Goal: Task Accomplishment & Management: Manage account settings

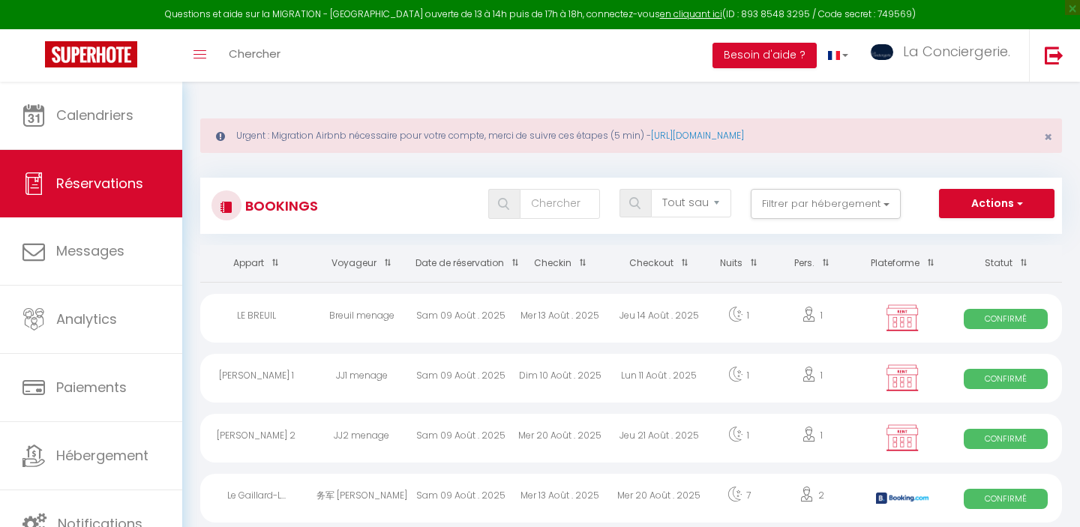
select select "not_cancelled"
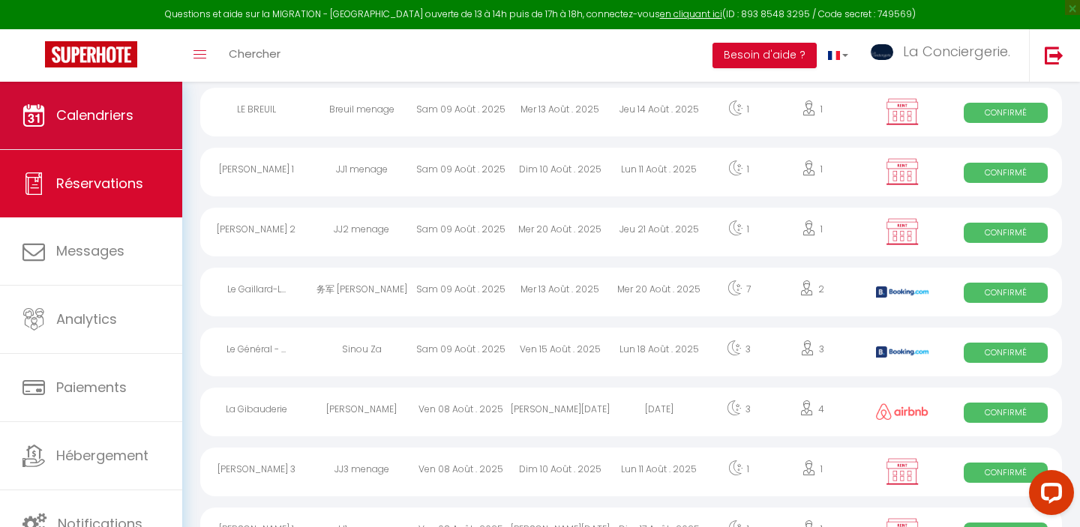
scroll to position [206, 0]
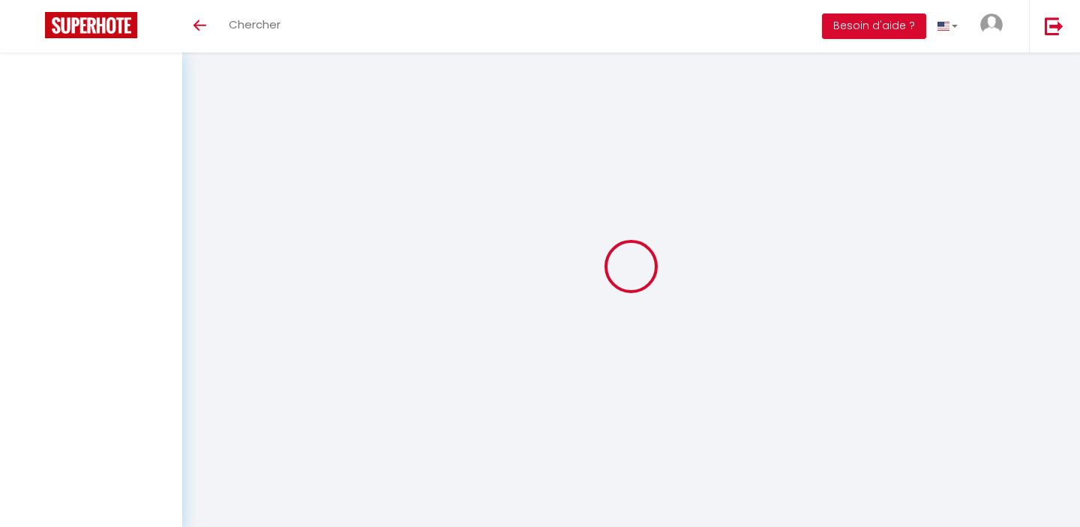
select select "not_cancelled"
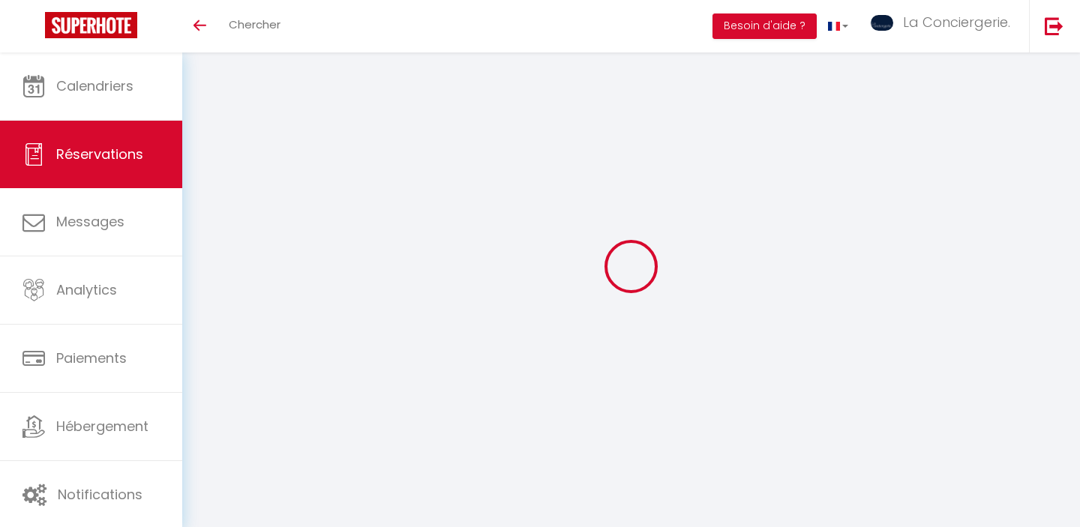
select select "not_cancelled"
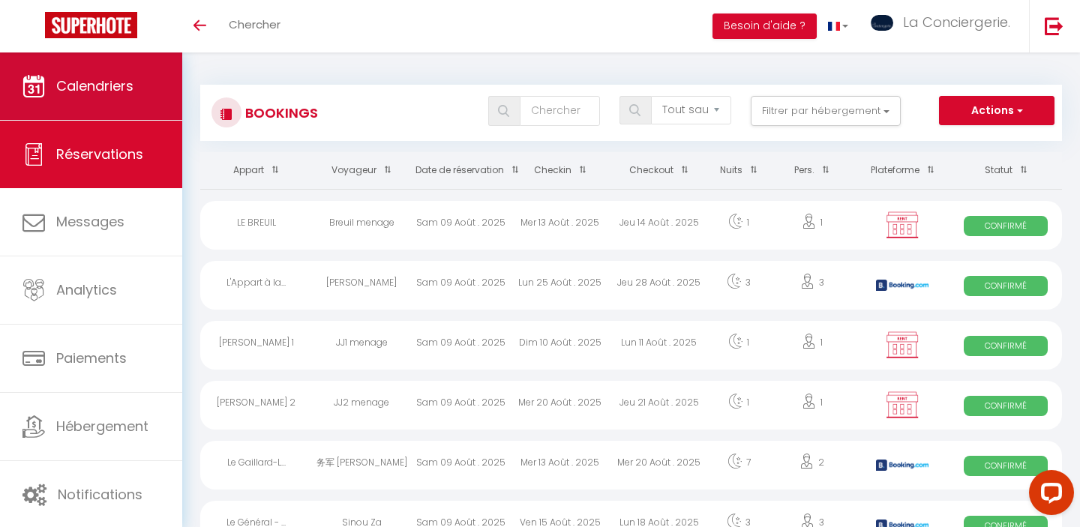
click at [91, 89] on span "Calendriers" at bounding box center [94, 85] width 77 height 19
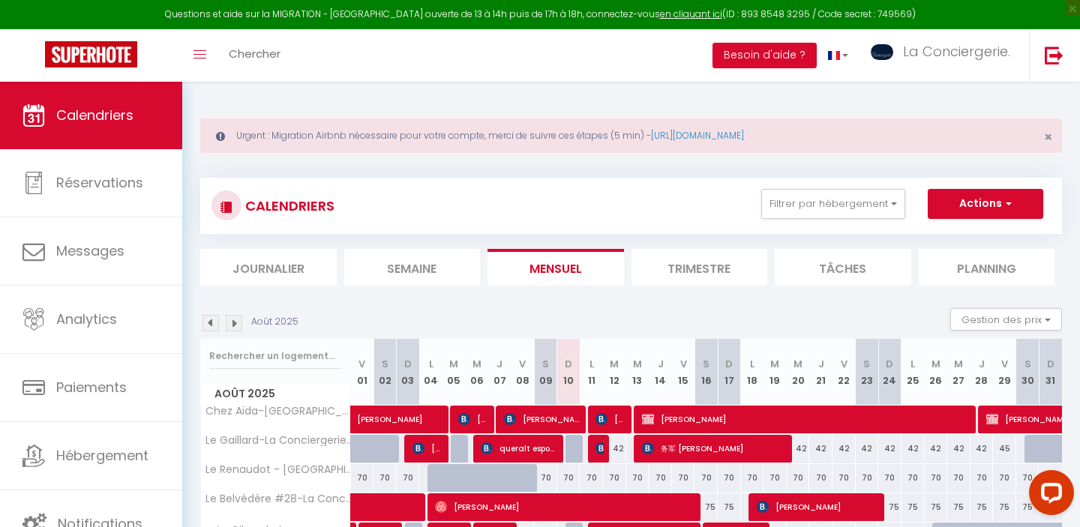
click at [427, 268] on li "Semaine" at bounding box center [412, 267] width 136 height 37
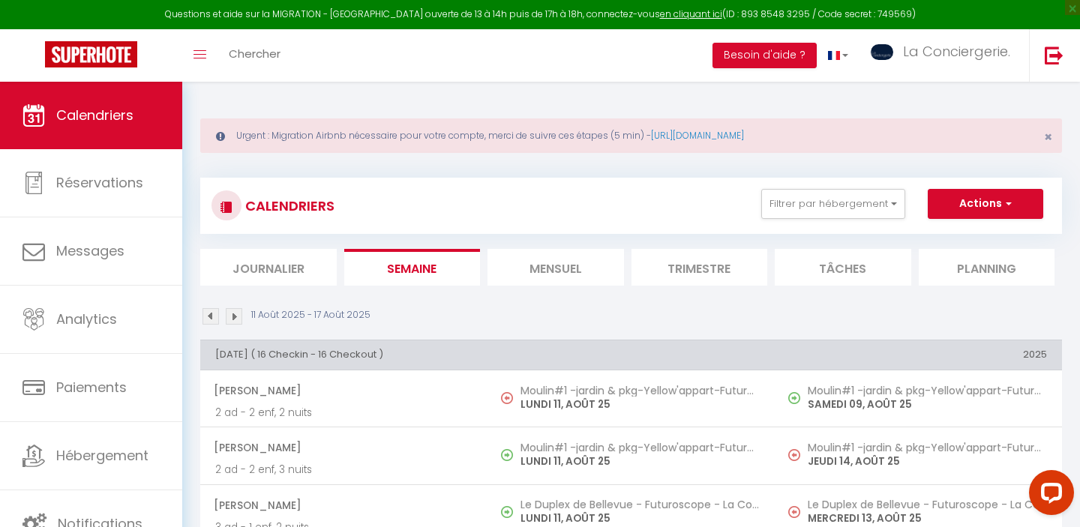
click at [235, 314] on img at bounding box center [234, 316] width 16 height 16
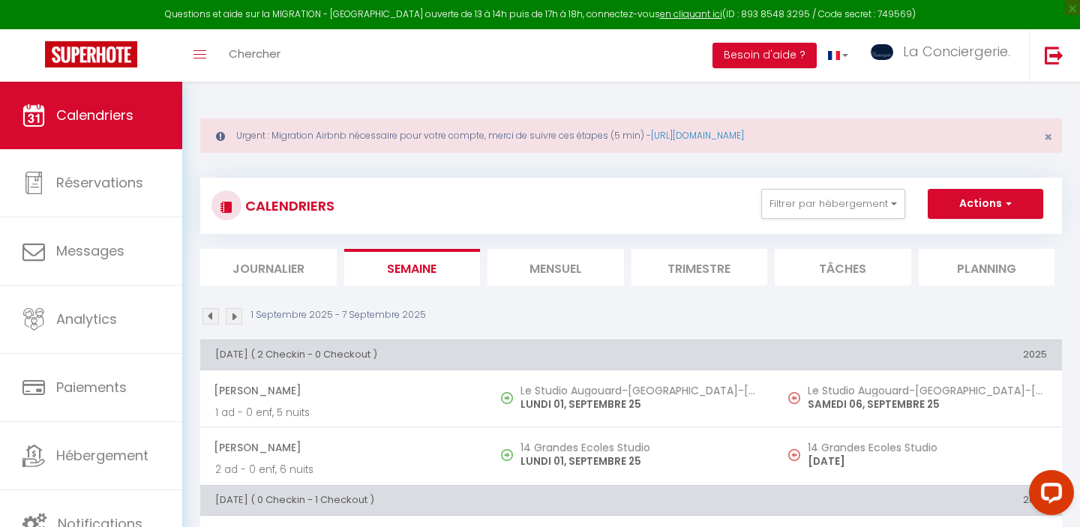
click at [208, 319] on img at bounding box center [210, 316] width 16 height 16
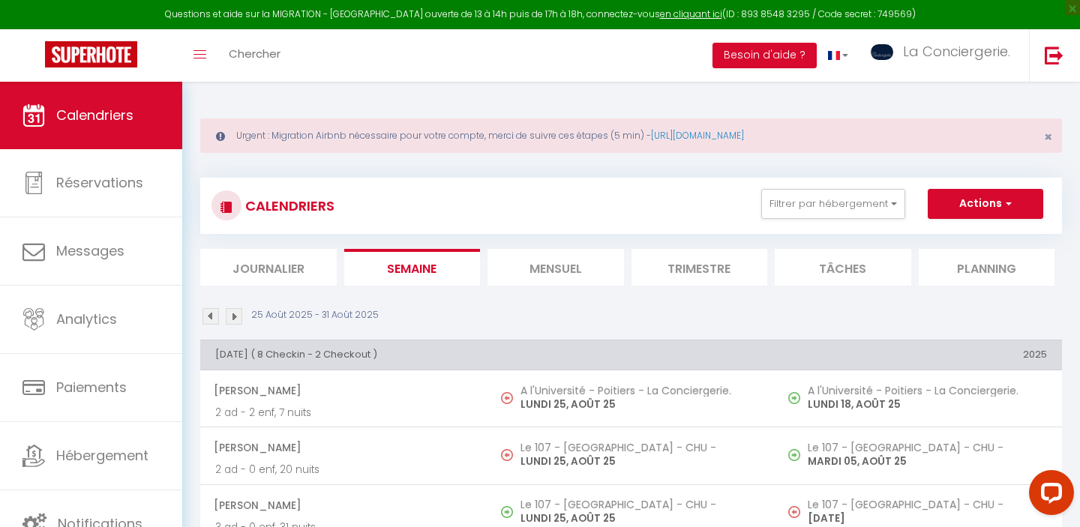
click at [211, 314] on img at bounding box center [210, 316] width 16 height 16
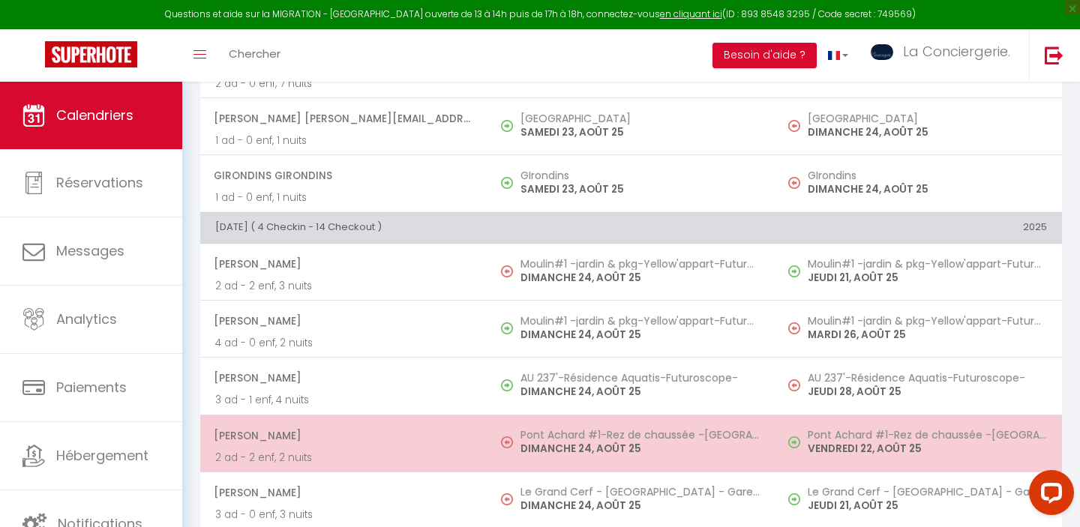
scroll to position [5121, 0]
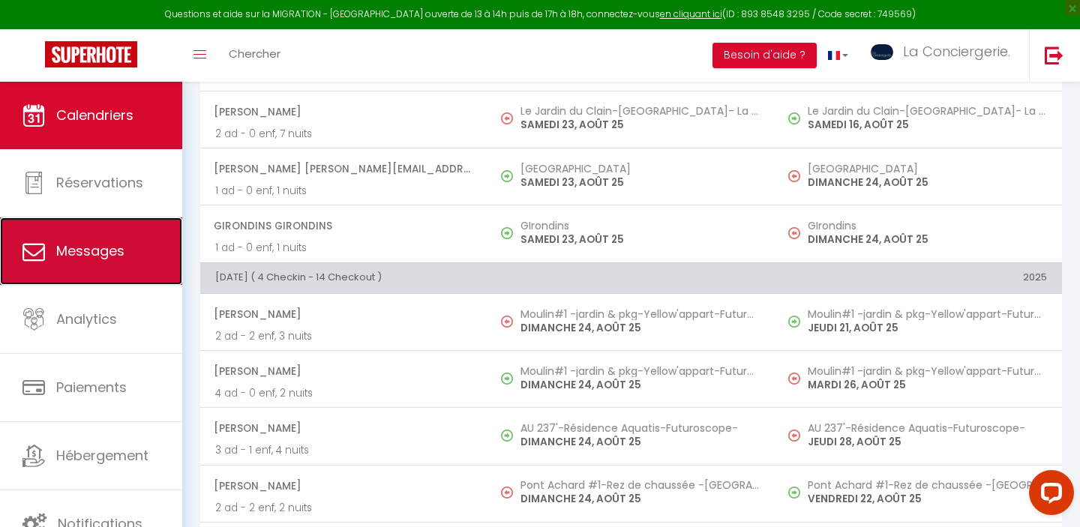
click at [65, 241] on span "Messages" at bounding box center [90, 250] width 68 height 19
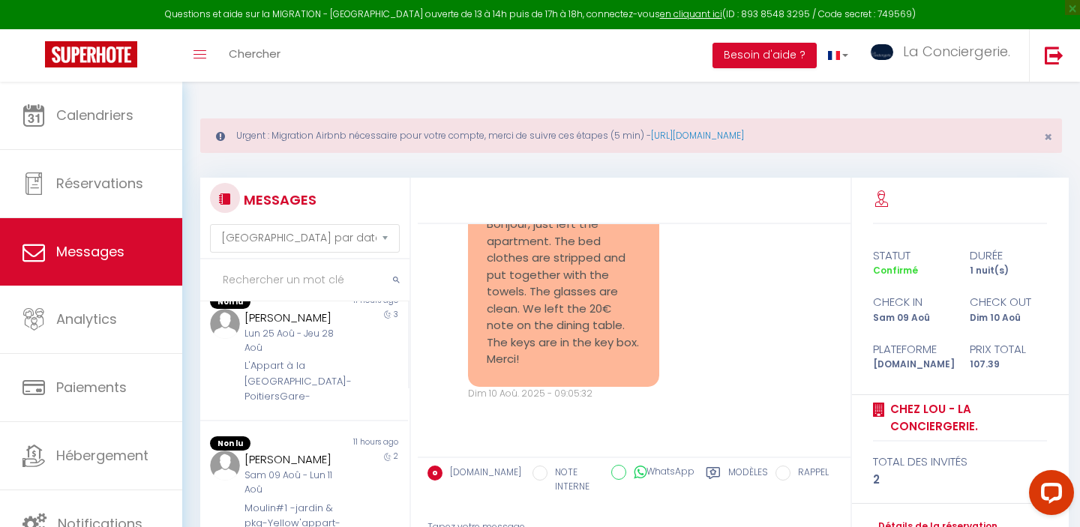
scroll to position [281, 0]
click at [327, 386] on div "L'Appart à la [GEOGRAPHIC_DATA]-PoitiersGare-" at bounding box center [294, 385] width 101 height 46
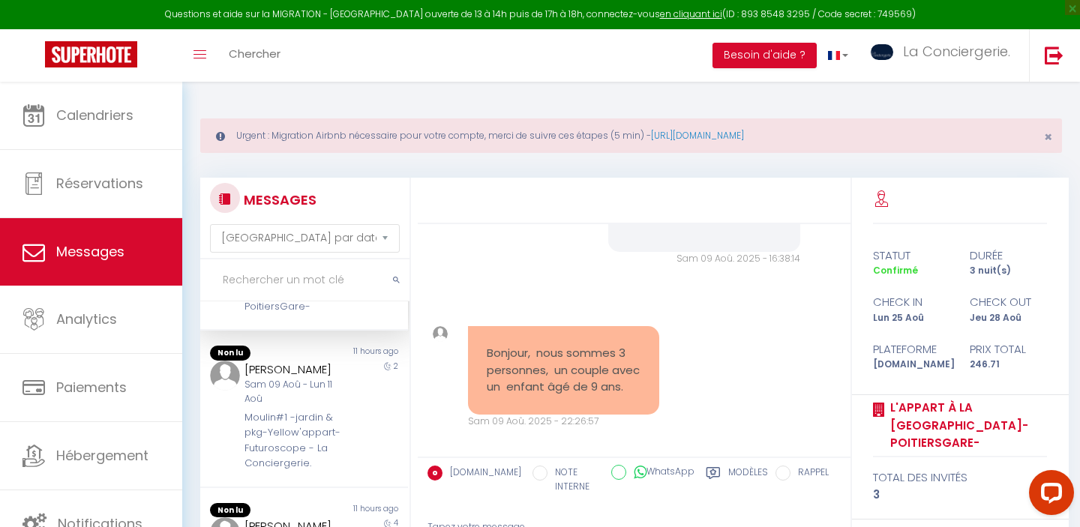
scroll to position [380, 0]
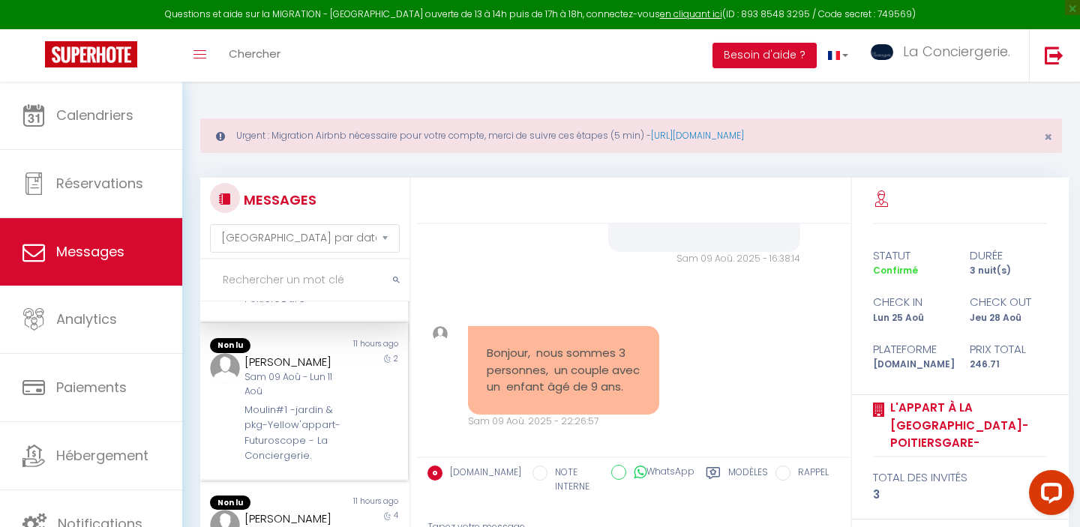
click at [336, 371] on div "Bénédicte Dessauny" at bounding box center [294, 362] width 101 height 18
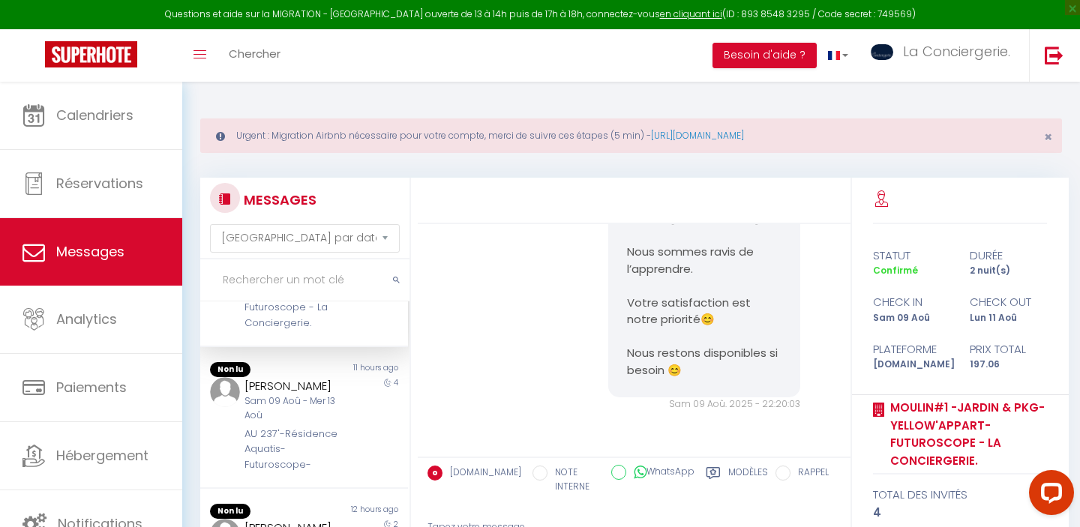
scroll to position [523, 0]
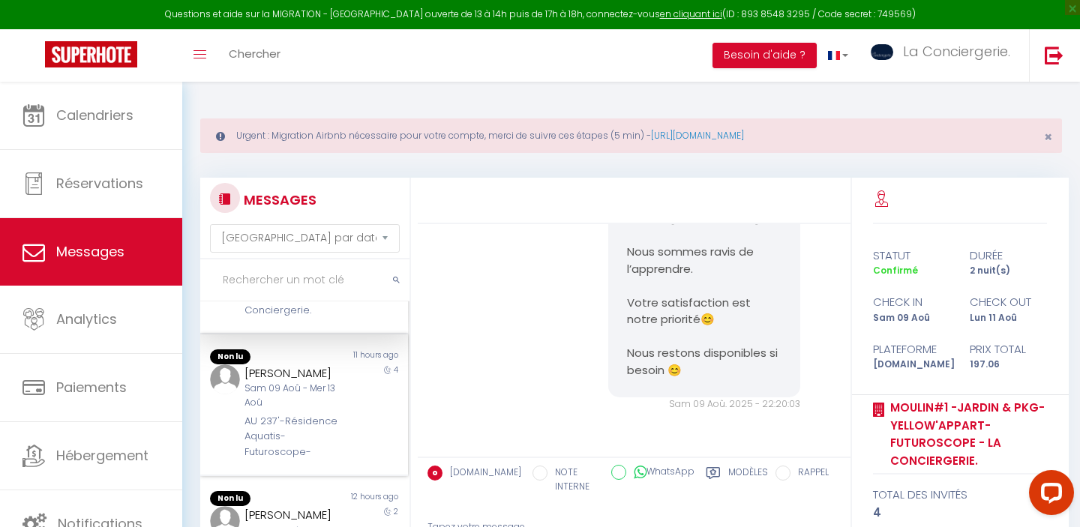
click at [317, 410] on div "Sam 09 Aoû - Mer 13 Aoû" at bounding box center [294, 396] width 101 height 28
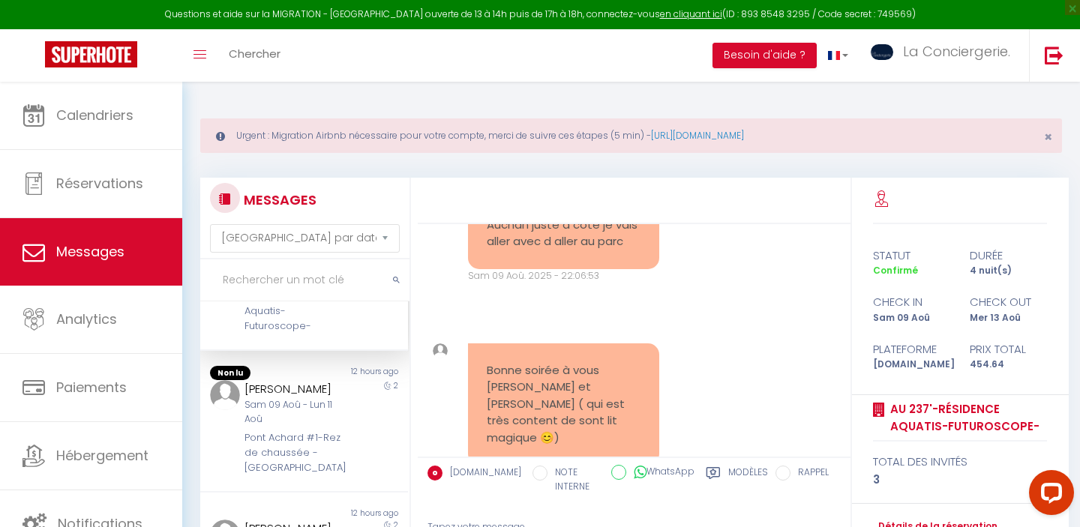
scroll to position [652, 0]
click at [317, 392] on div "Miguel Galajov Fernandez" at bounding box center [294, 383] width 101 height 18
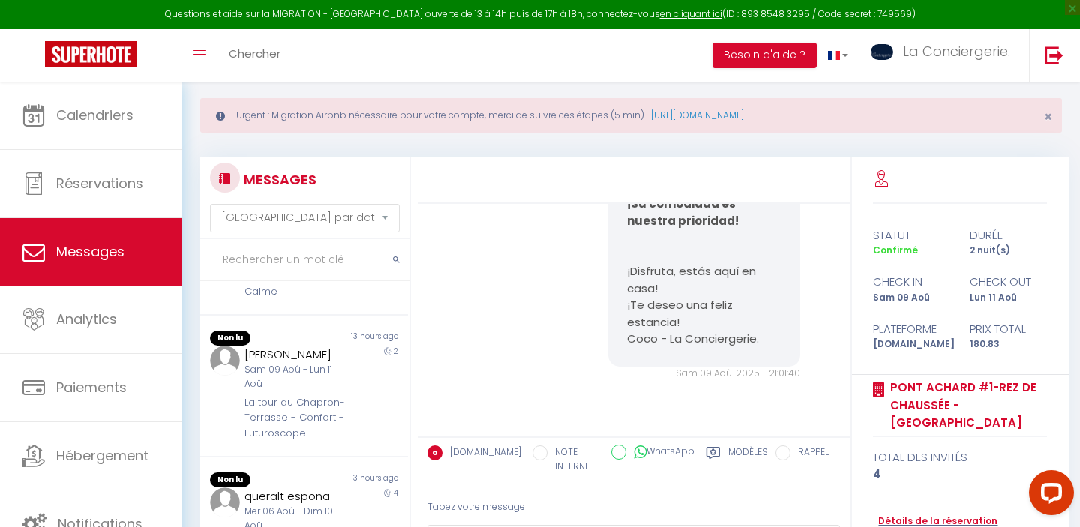
scroll to position [23, 0]
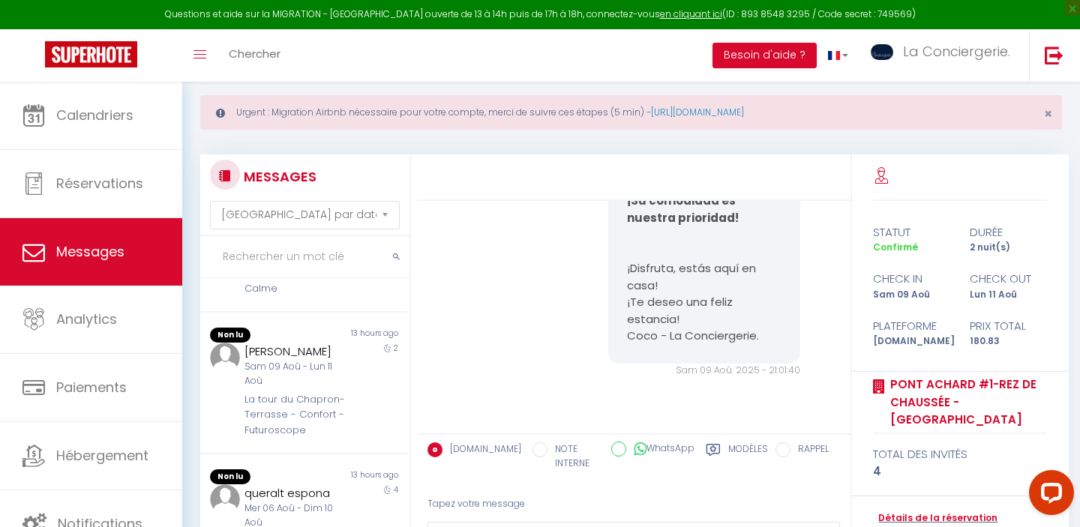
click at [317, 427] on div "La tour du Chapron- Terrasse - Confort - Futuroscope" at bounding box center [294, 415] width 101 height 46
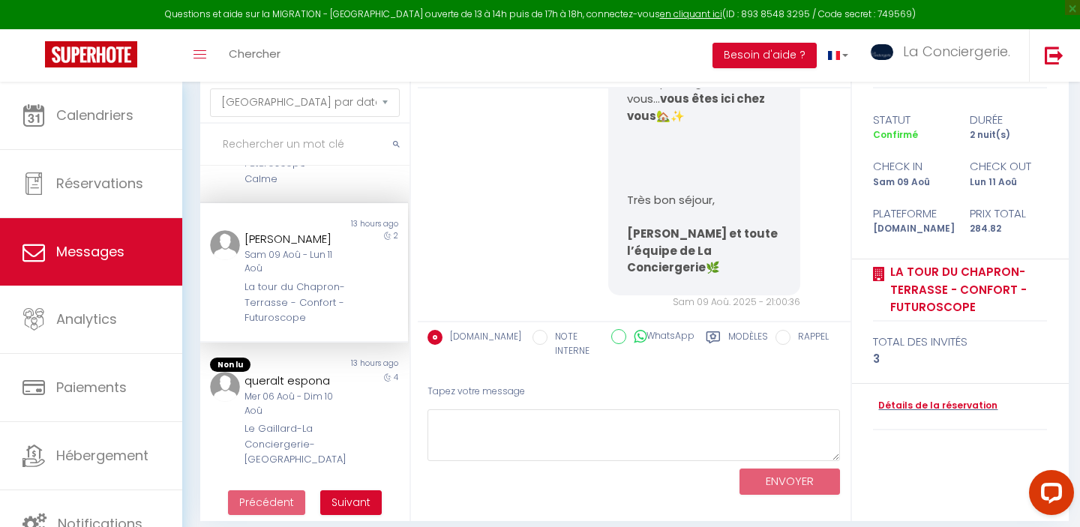
scroll to position [148, 0]
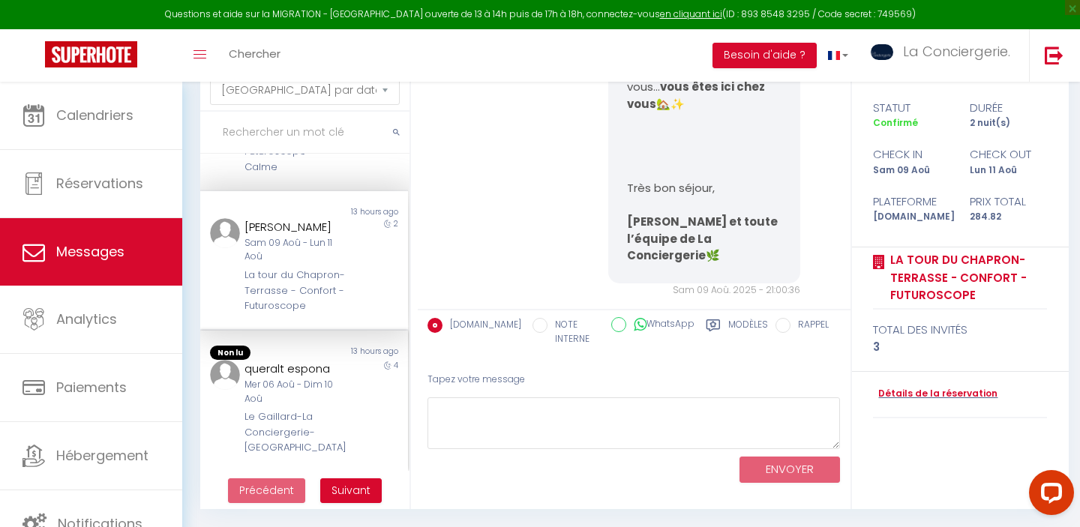
click at [319, 402] on div "Mer 06 Aoû - Dim 10 Aoû" at bounding box center [294, 392] width 101 height 28
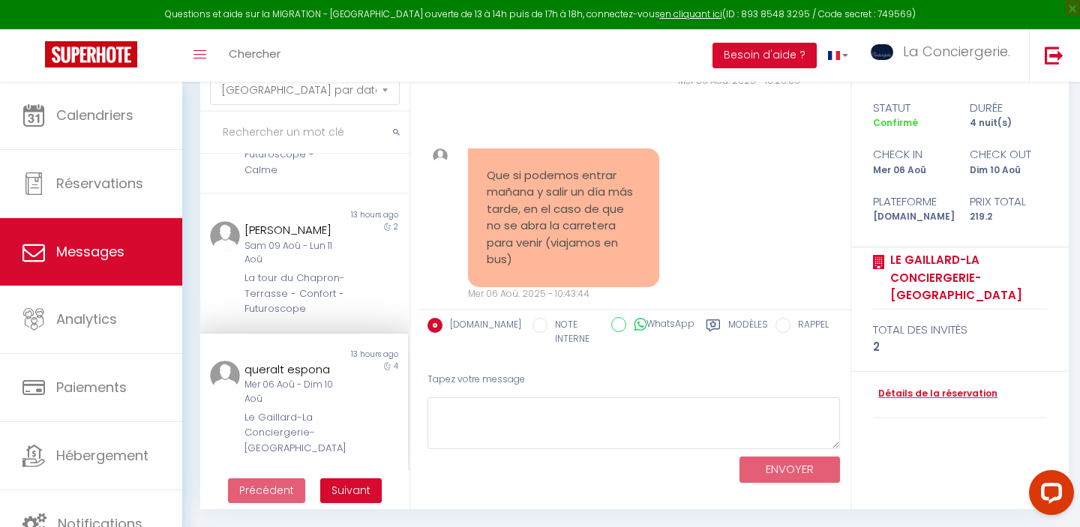
scroll to position [9659, 0]
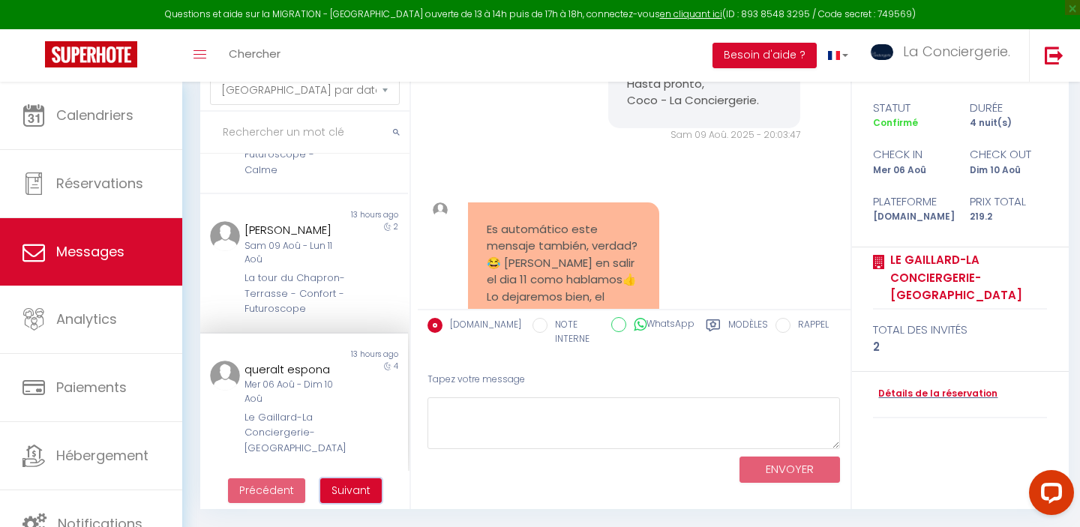
click at [352, 488] on span "Suivant" at bounding box center [350, 490] width 39 height 15
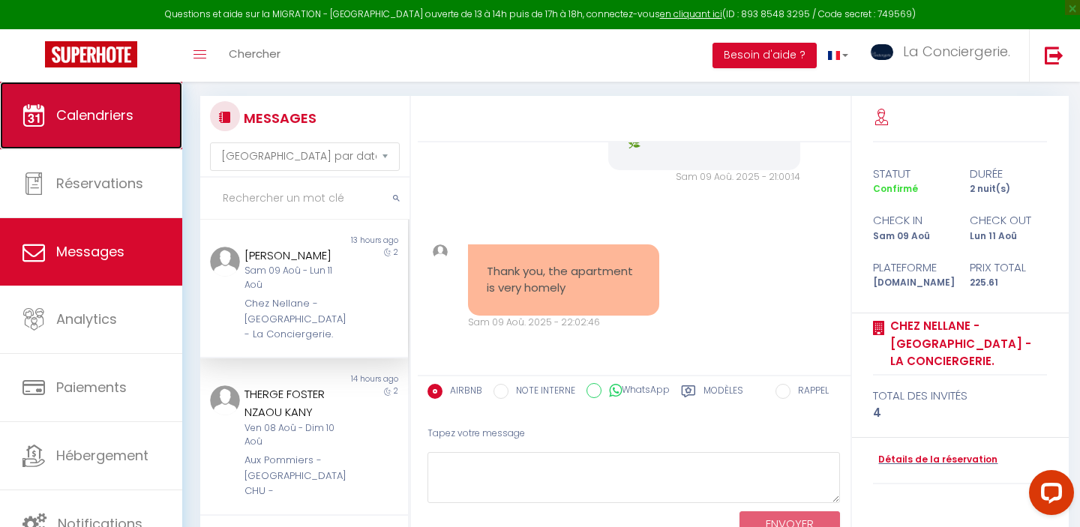
click at [113, 125] on link "Calendriers" at bounding box center [91, 115] width 182 height 67
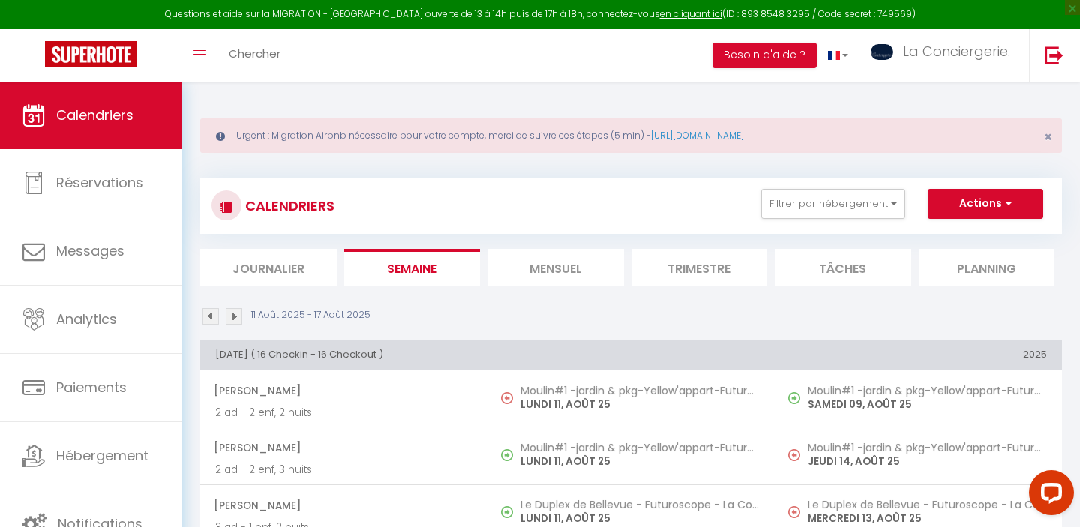
click at [545, 273] on li "Mensuel" at bounding box center [555, 267] width 136 height 37
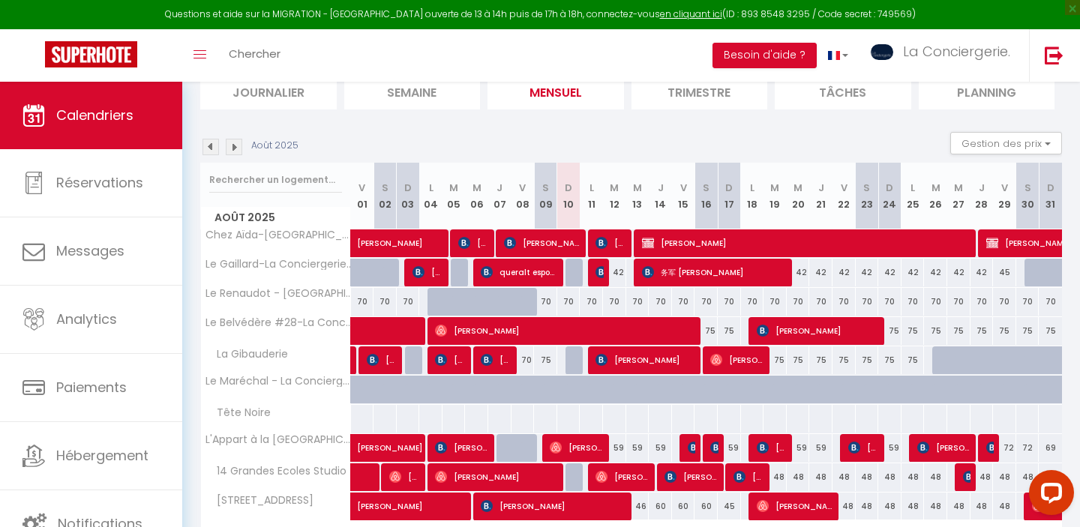
scroll to position [138, 0]
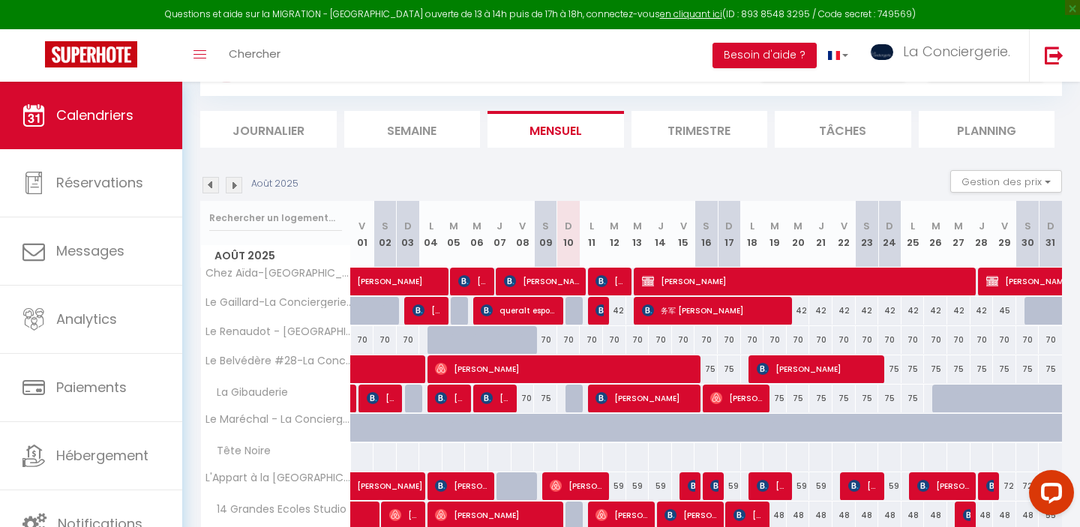
click at [236, 182] on img at bounding box center [234, 185] width 16 height 16
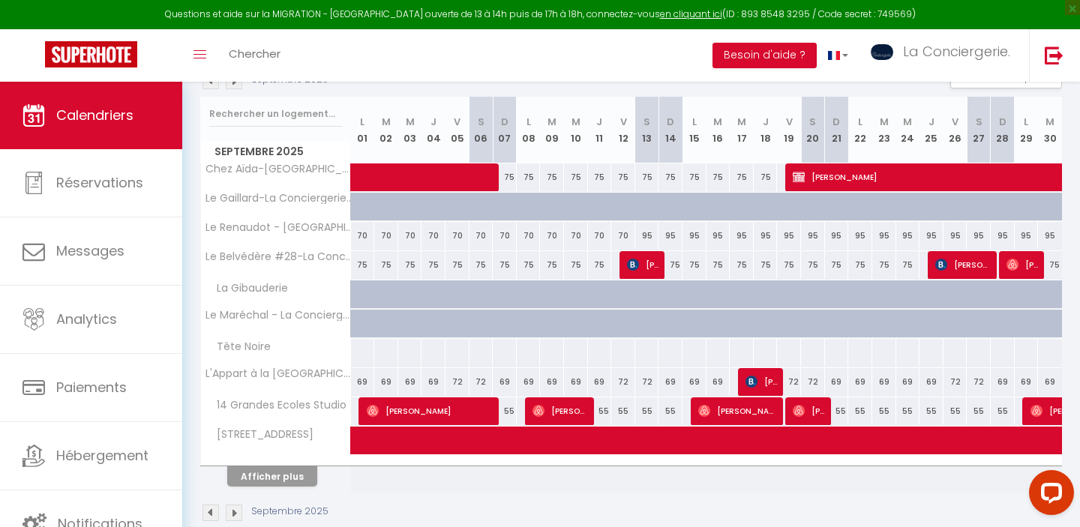
scroll to position [270, 0]
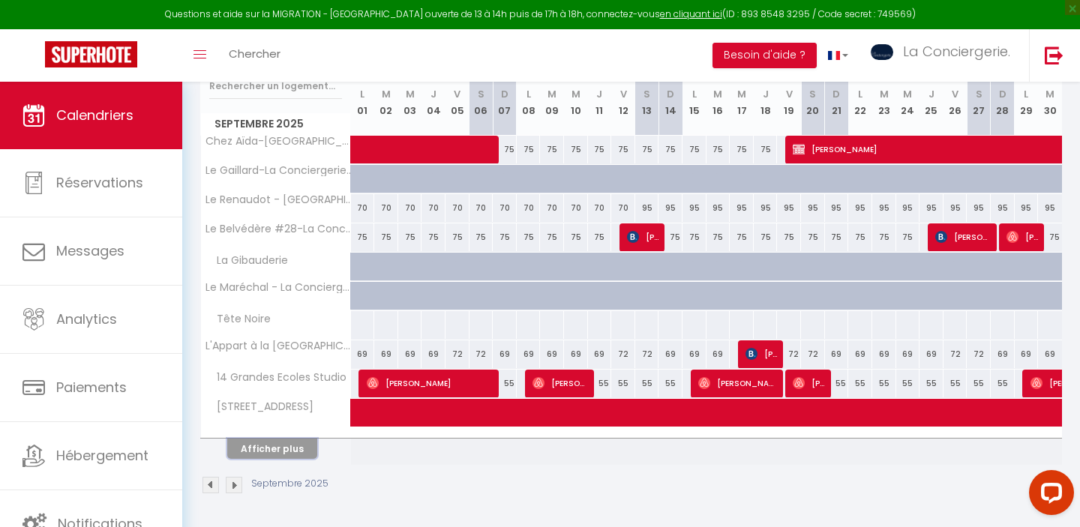
click at [286, 451] on button "Afficher plus" at bounding box center [272, 449] width 90 height 20
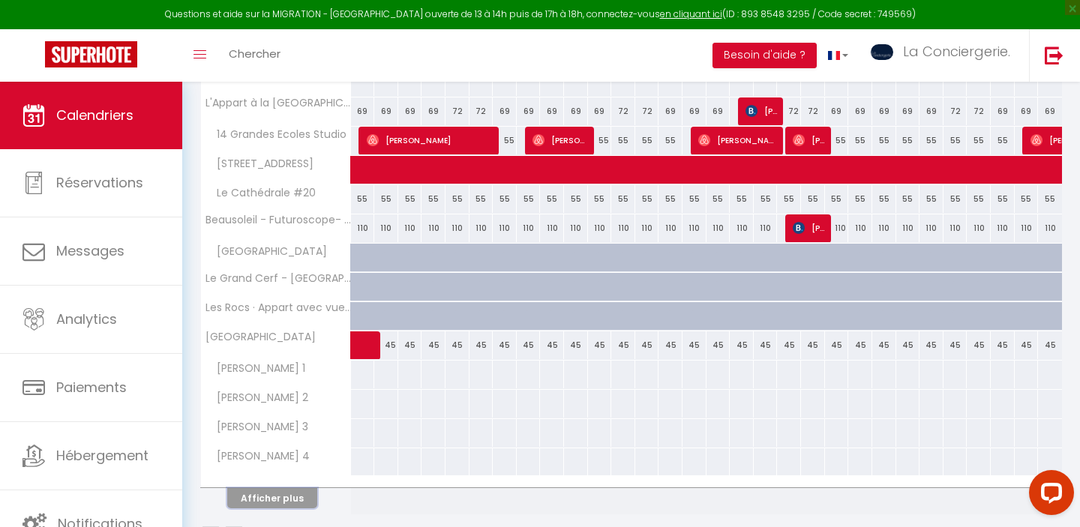
scroll to position [562, 0]
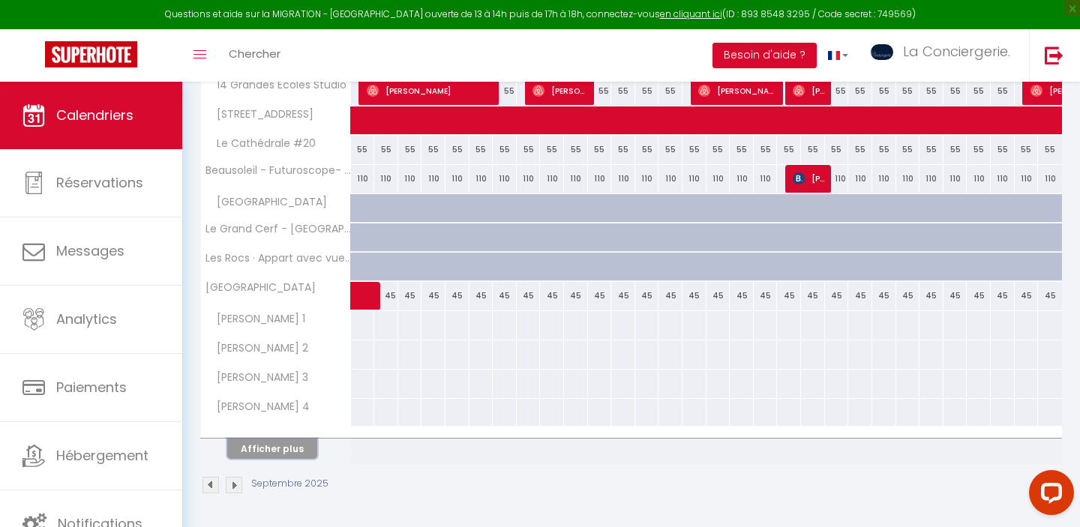
click at [281, 446] on button "Afficher plus" at bounding box center [272, 449] width 90 height 20
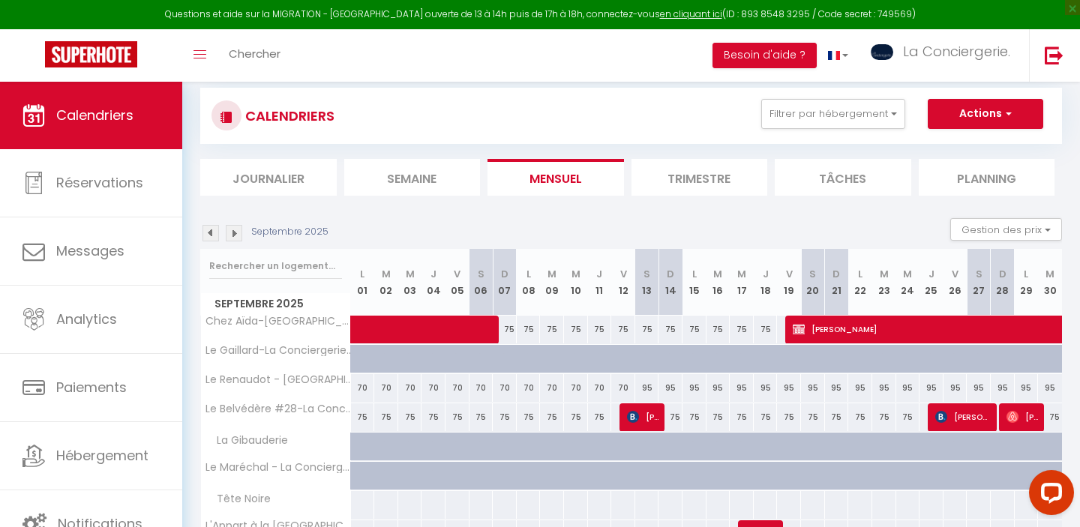
scroll to position [0, 0]
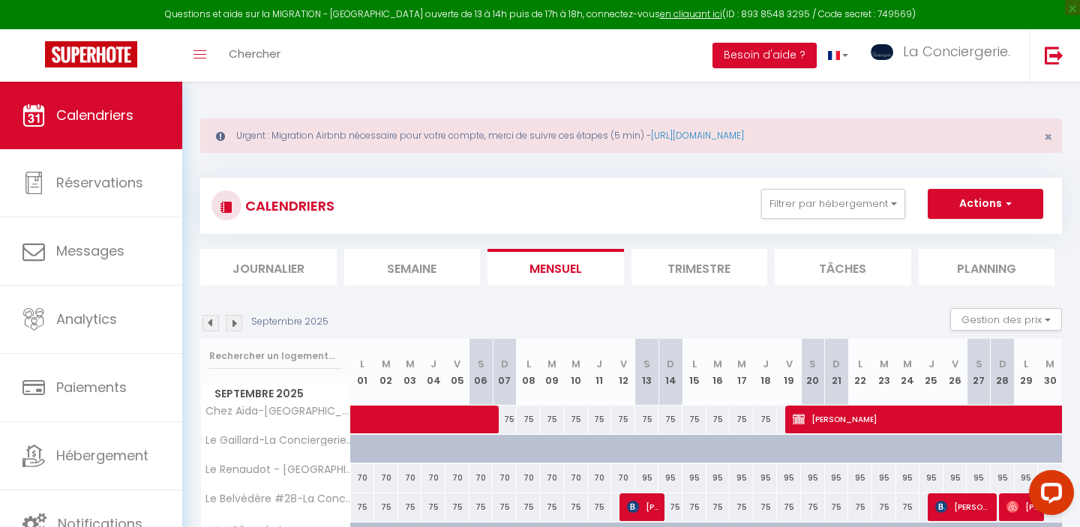
click at [211, 322] on img at bounding box center [210, 323] width 16 height 16
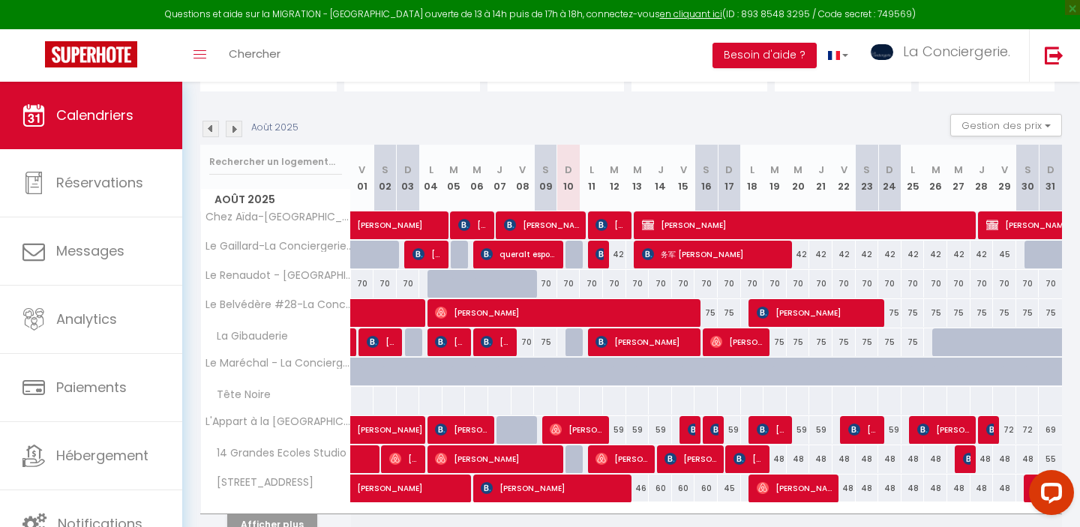
scroll to position [270, 0]
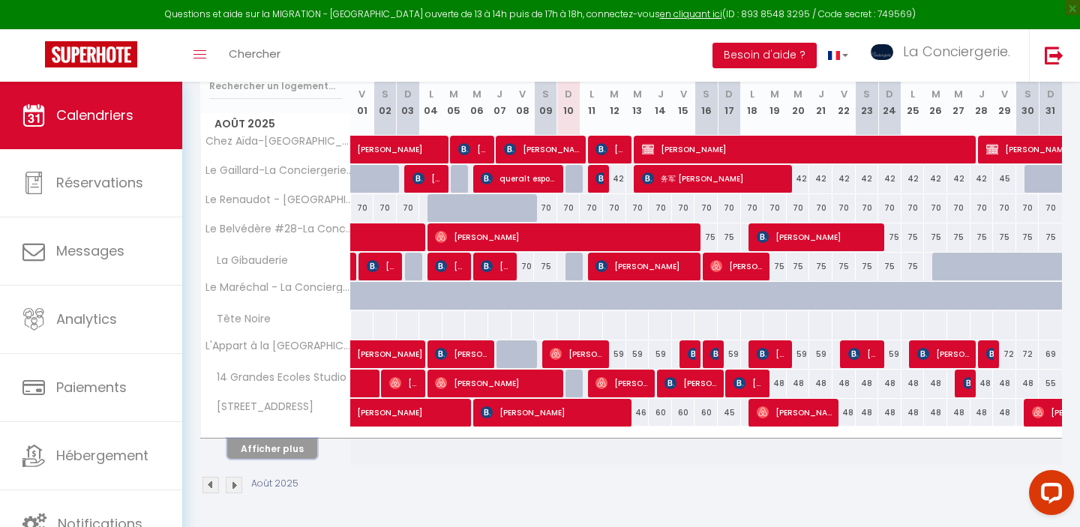
click at [272, 445] on button "Afficher plus" at bounding box center [272, 449] width 90 height 20
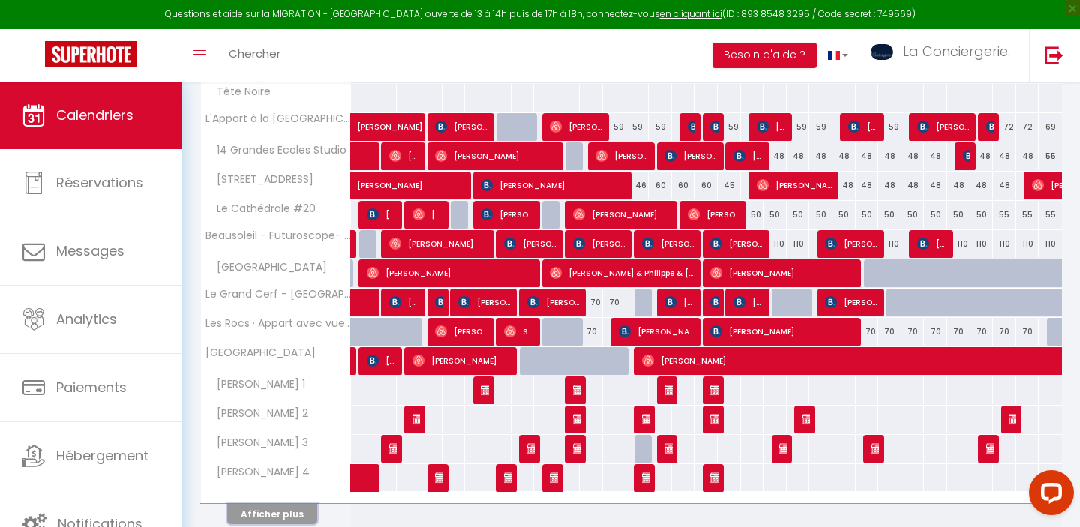
scroll to position [562, 0]
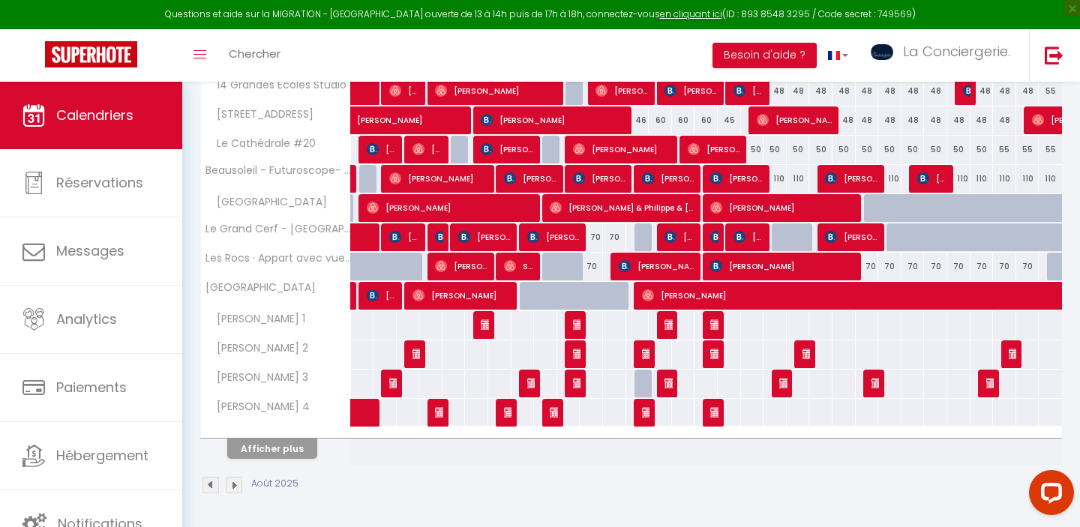
click at [577, 295] on div at bounding box center [576, 304] width 23 height 28
type input "45"
type input "Dim 10 Août 2025"
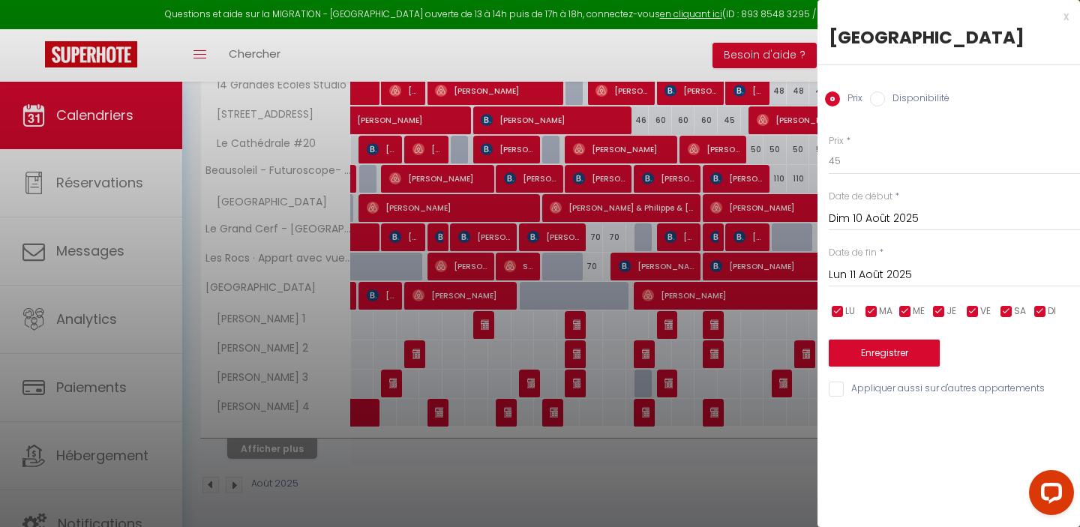
click at [940, 285] on input "Lun 11 Août 2025" at bounding box center [954, 274] width 251 height 19
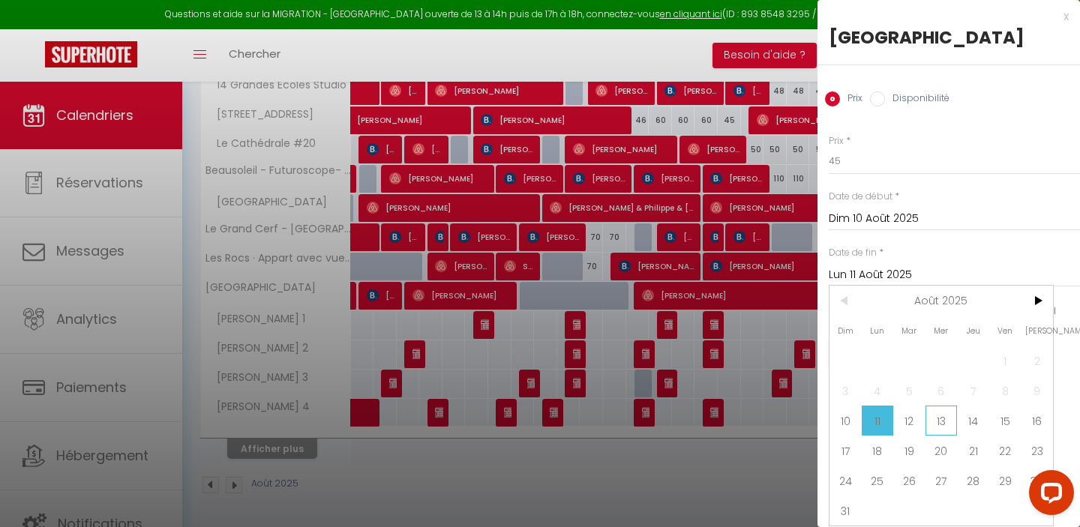
click at [940, 436] on span "13" at bounding box center [941, 421] width 32 height 30
type input "Mer 13 Août 2025"
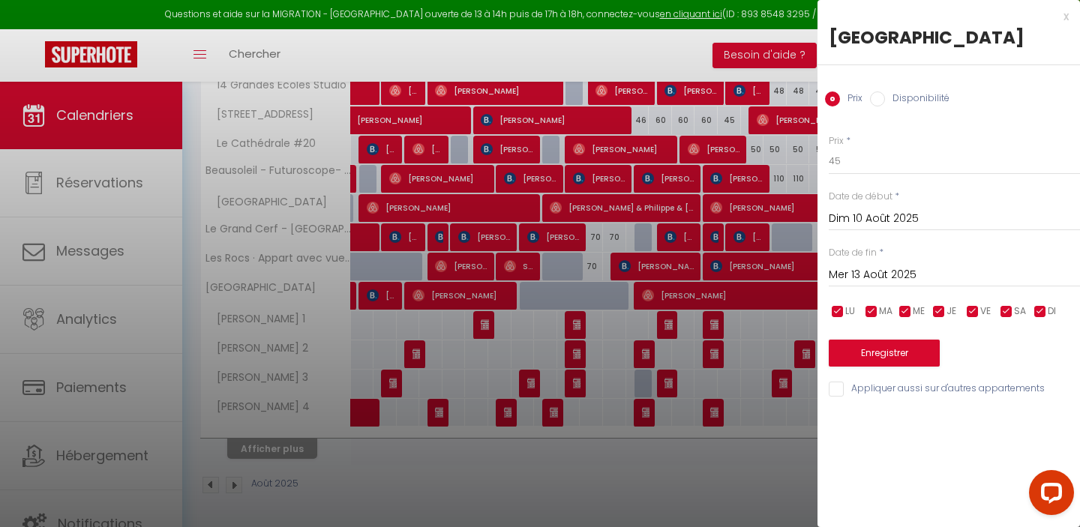
click at [507, 62] on div at bounding box center [540, 263] width 1080 height 527
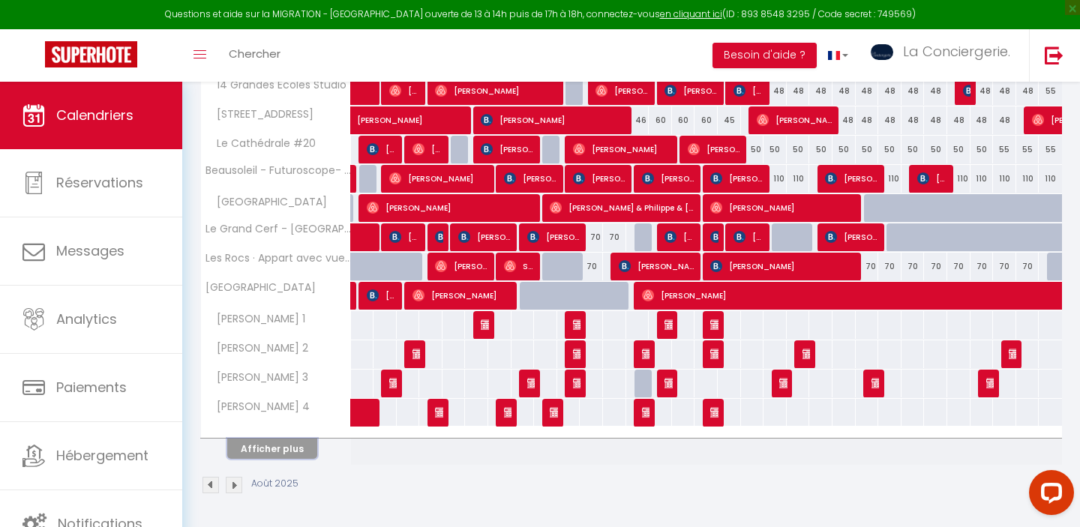
click at [292, 442] on button "Afficher plus" at bounding box center [272, 449] width 90 height 20
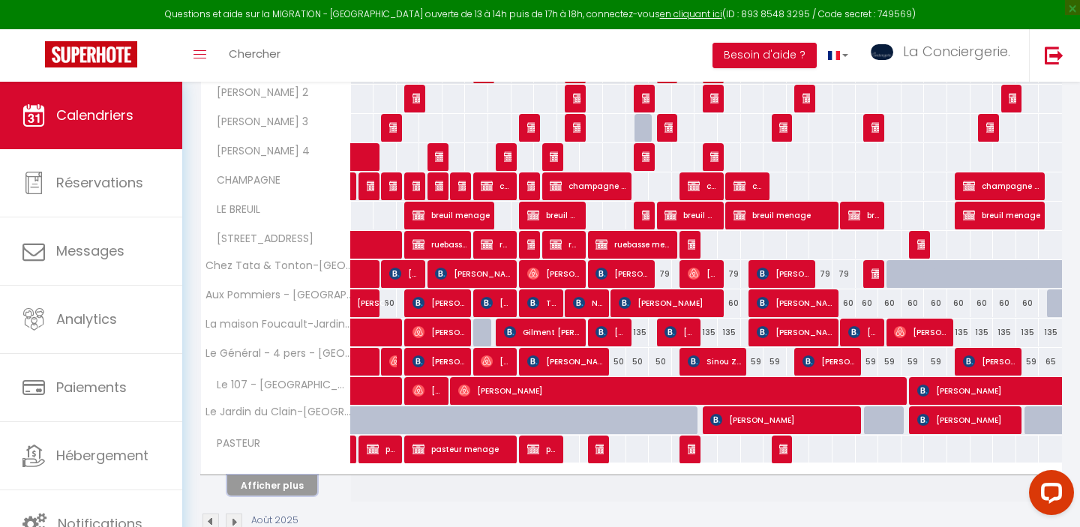
scroll to position [855, 0]
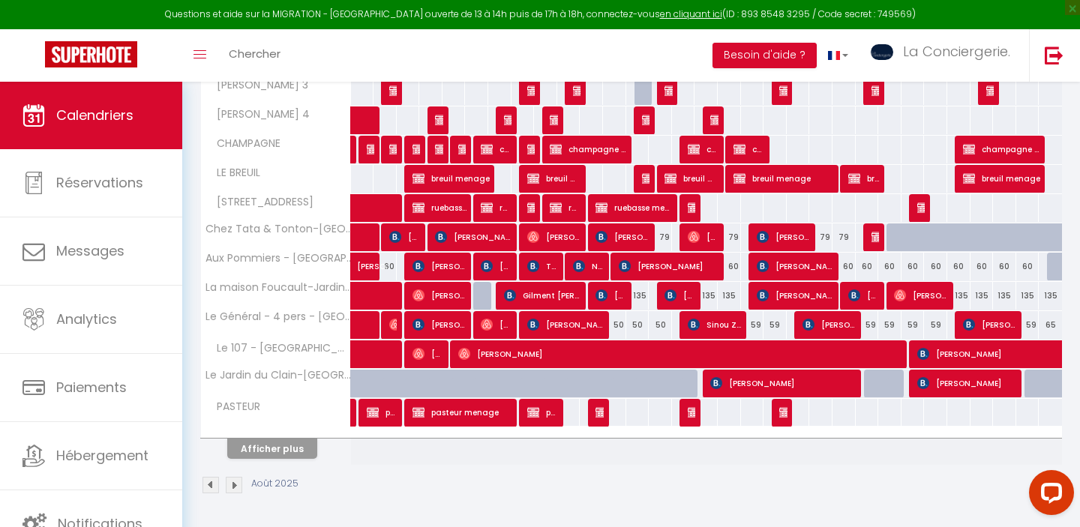
click at [958, 296] on div "135" at bounding box center [958, 296] width 23 height 28
type input "135"
type input "Mer 27 Août 2025"
type input "Jeu 28 Août 2025"
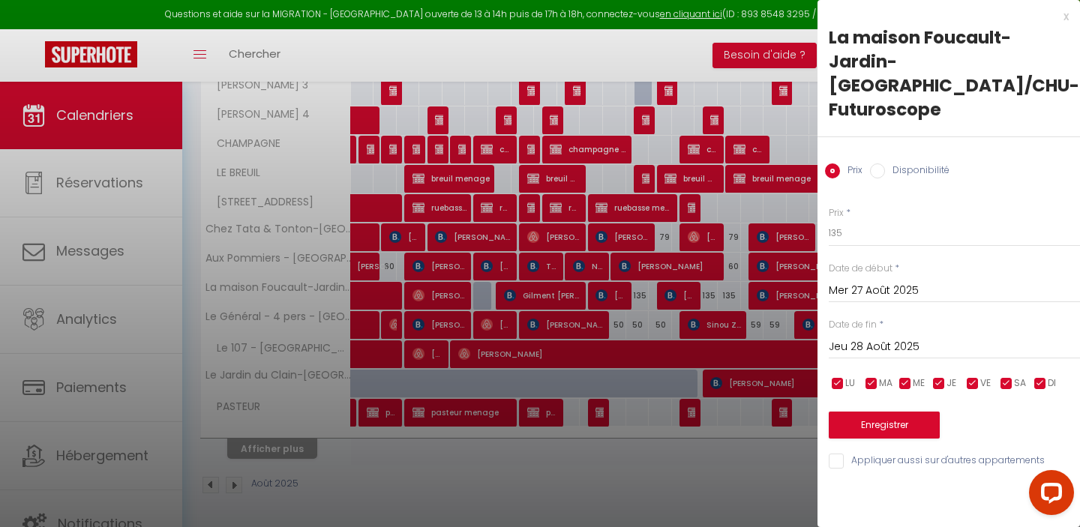
click at [757, 327] on div at bounding box center [540, 263] width 1080 height 527
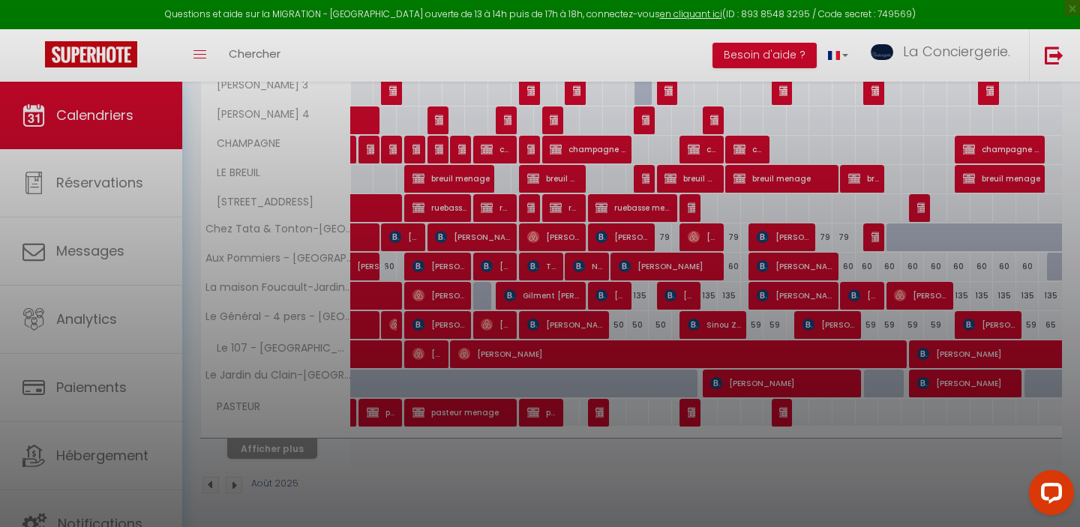
select select
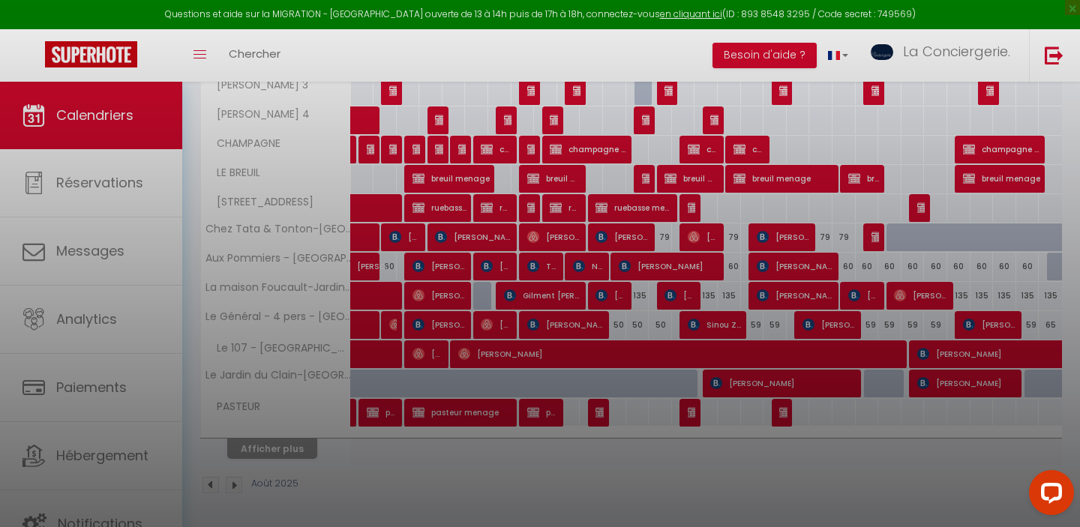
select select
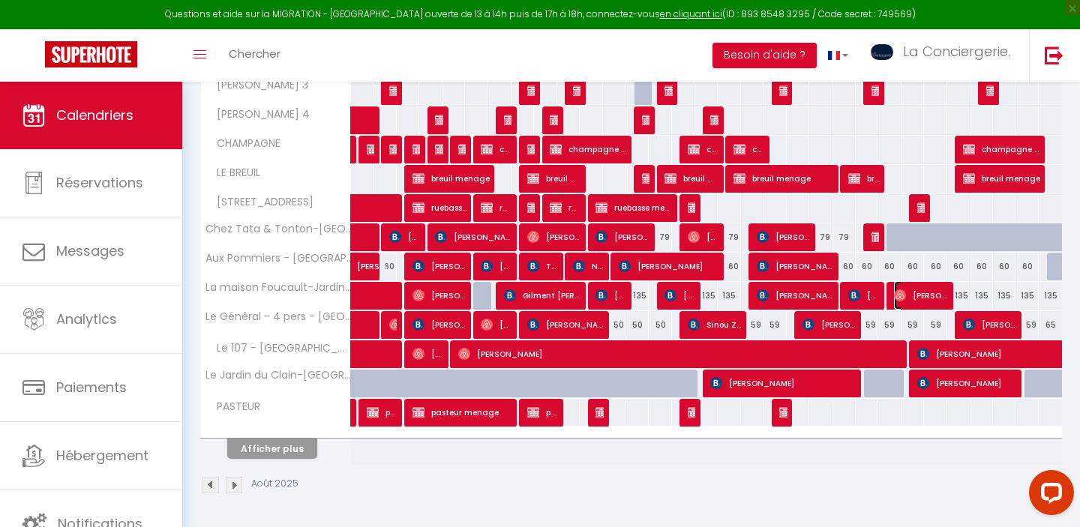
click at [927, 296] on span "Romain Malcles" at bounding box center [921, 295] width 54 height 28
select select "OK"
select select "0"
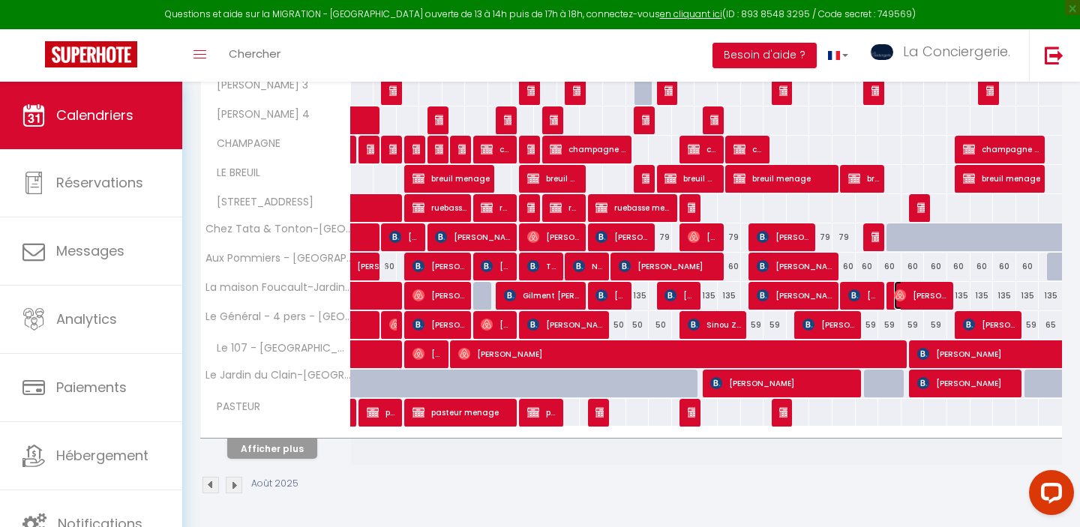
select select "1"
select select
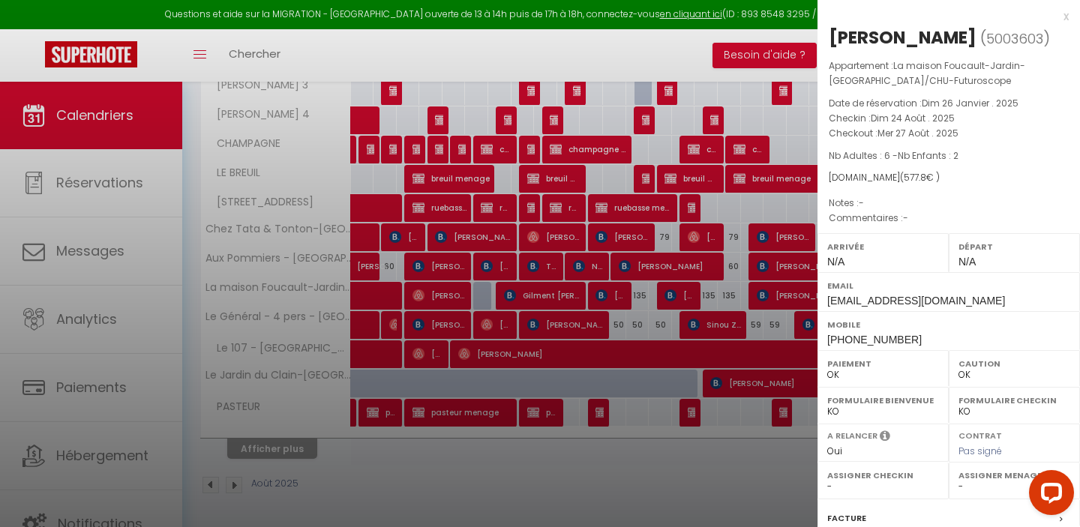
click at [763, 483] on div at bounding box center [540, 263] width 1080 height 527
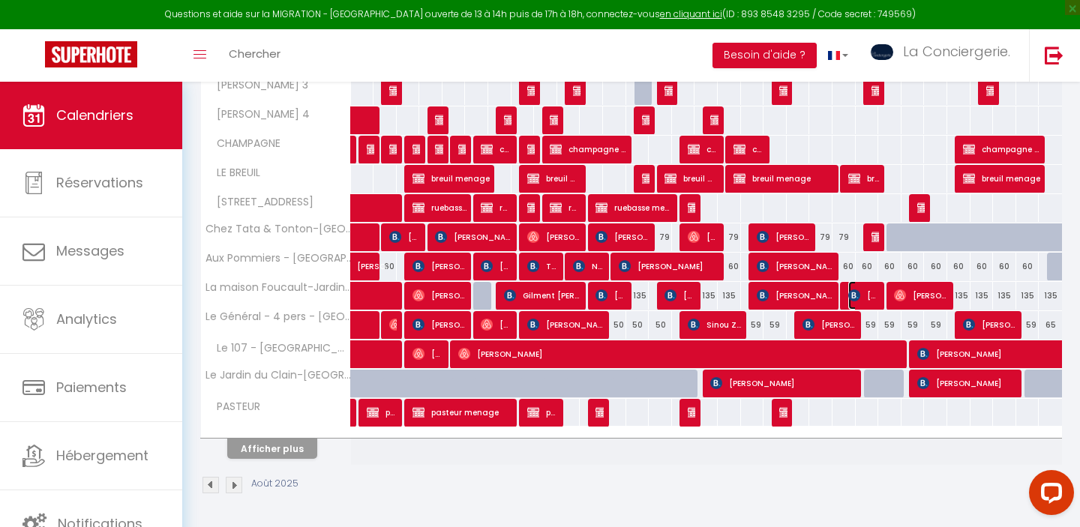
click at [859, 292] on img at bounding box center [854, 295] width 12 height 12
select select "KO"
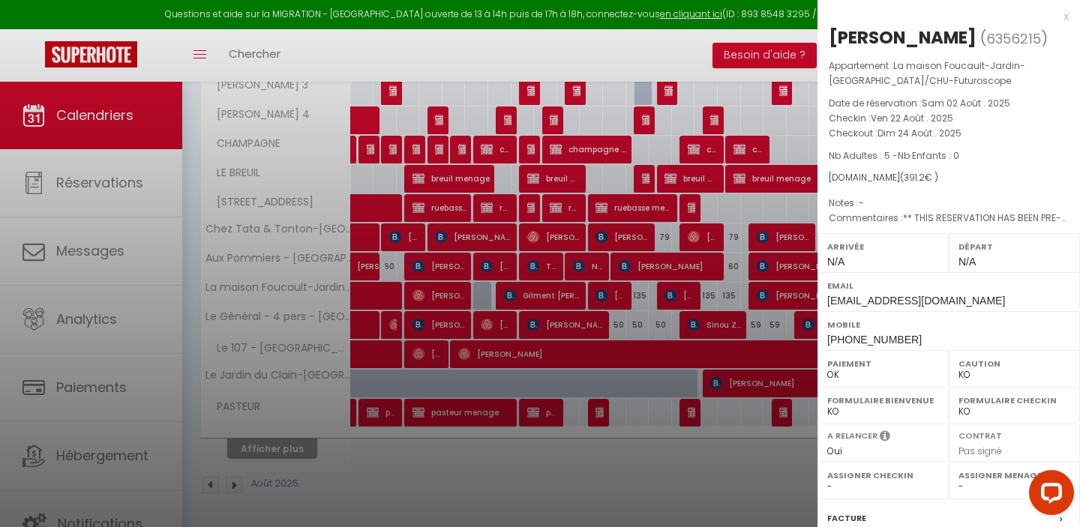
click at [734, 492] on div at bounding box center [540, 263] width 1080 height 527
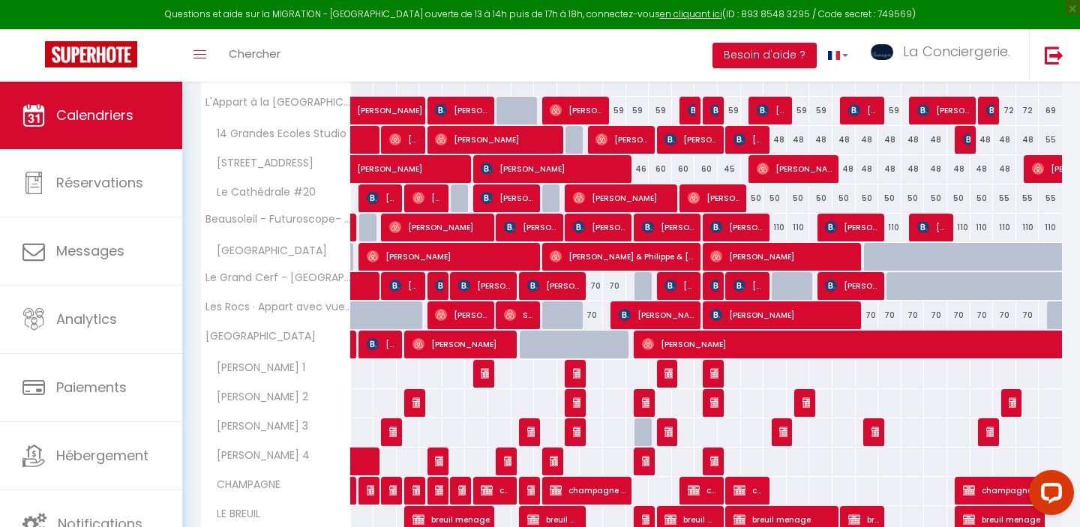
scroll to position [503, 0]
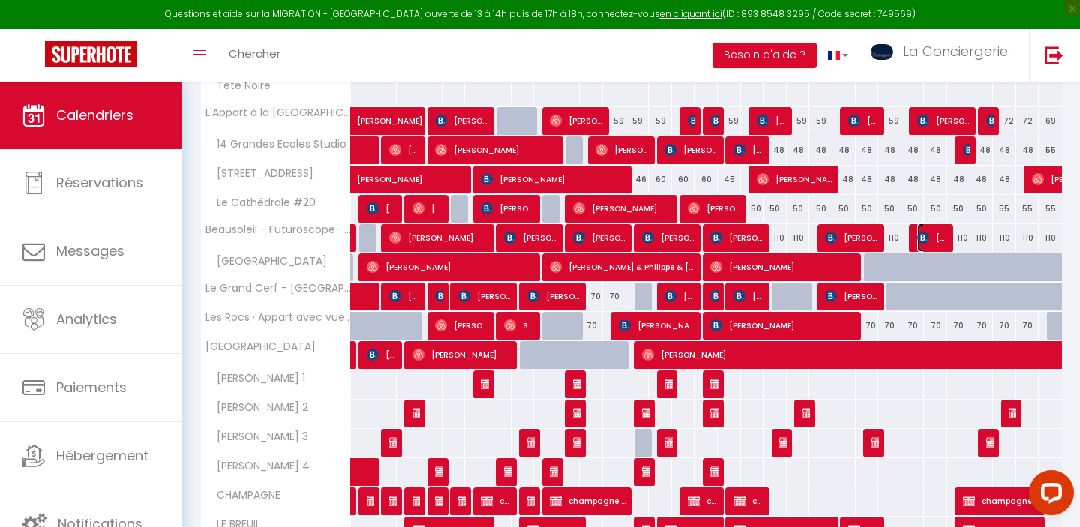
click at [928, 242] on img at bounding box center [923, 238] width 12 height 12
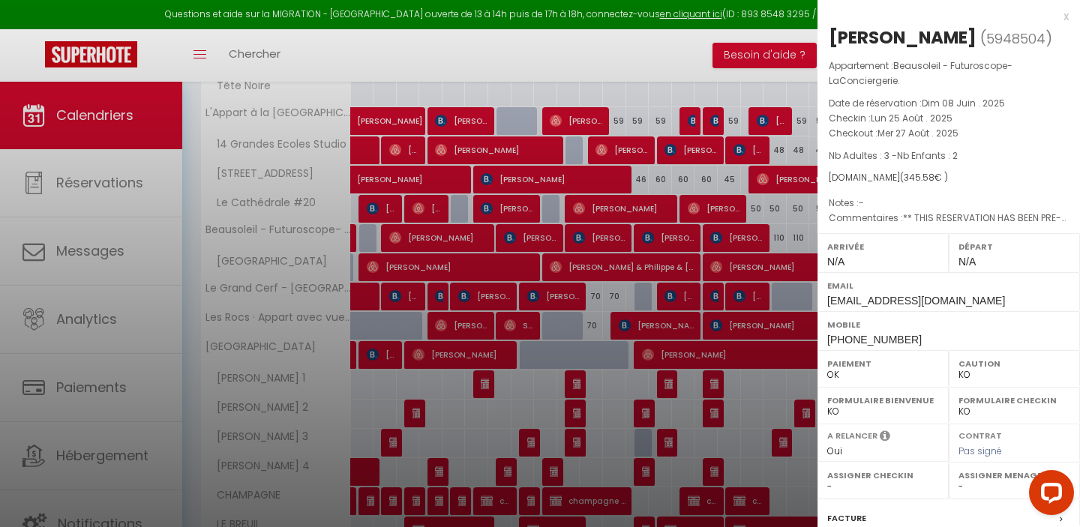
click at [780, 193] on div at bounding box center [540, 263] width 1080 height 527
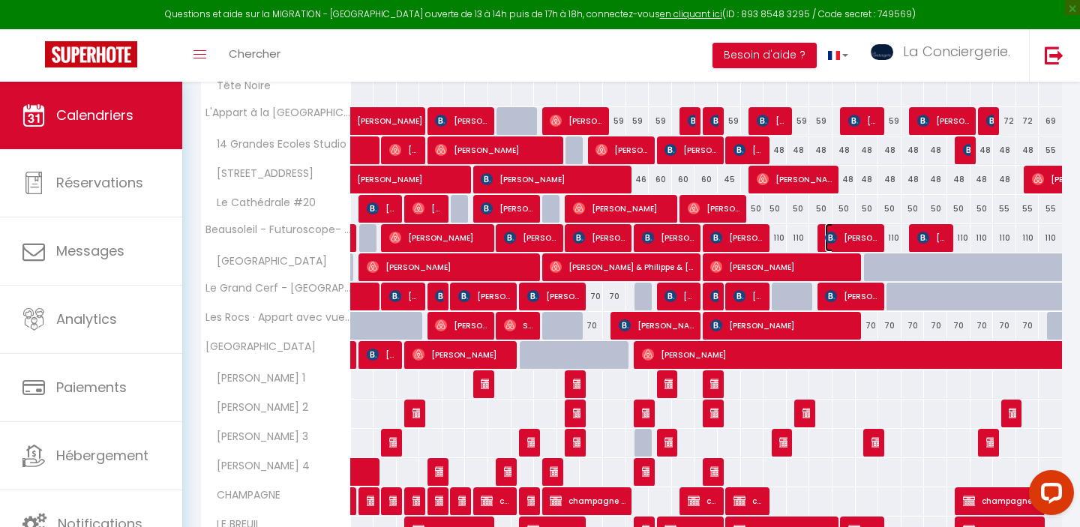
click at [869, 243] on span "Geneviève Faverjon" at bounding box center [852, 237] width 54 height 28
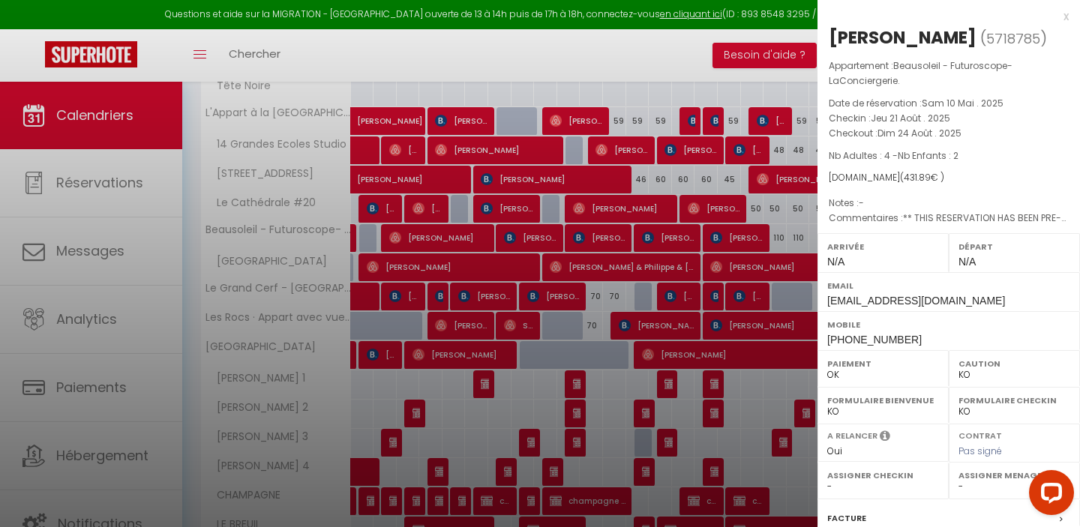
click at [787, 92] on div at bounding box center [540, 263] width 1080 height 527
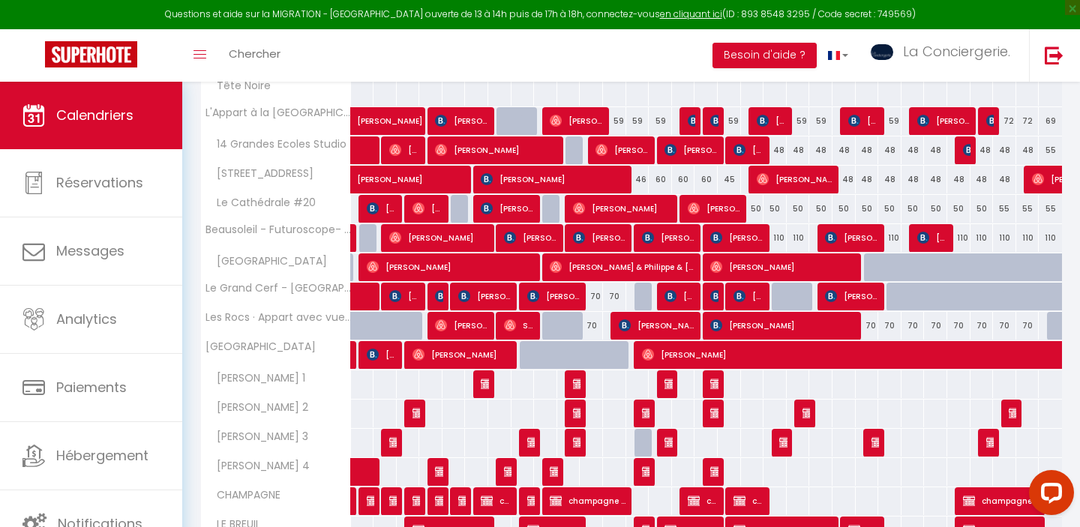
click at [887, 235] on div "110" at bounding box center [889, 238] width 23 height 28
type input "110"
select select "1"
type input "Dim 24 Août 2025"
type input "Lun 25 Août 2025"
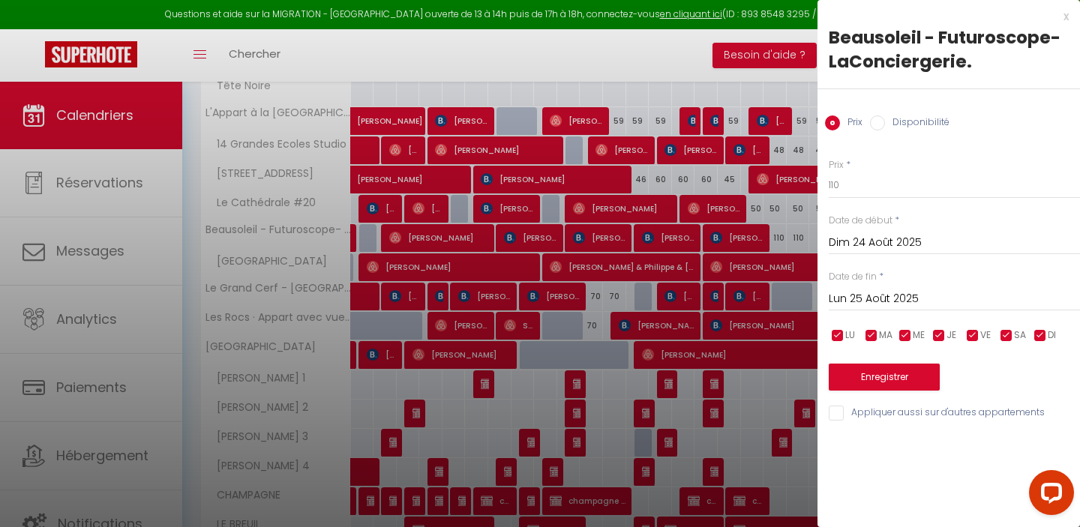
click at [903, 124] on label "Disponibilité" at bounding box center [917, 123] width 64 height 16
click at [885, 124] on input "Disponibilité" at bounding box center [877, 122] width 15 height 15
radio input "true"
radio input "false"
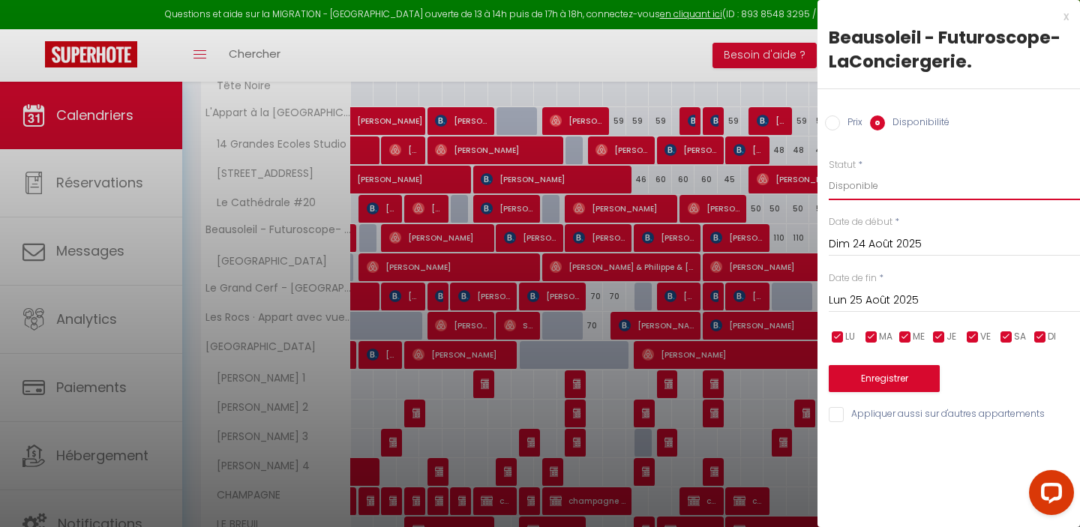
click at [853, 186] on select "Disponible Indisponible" at bounding box center [954, 186] width 251 height 28
select select "0"
click at [889, 382] on button "Enregistrer" at bounding box center [884, 378] width 111 height 27
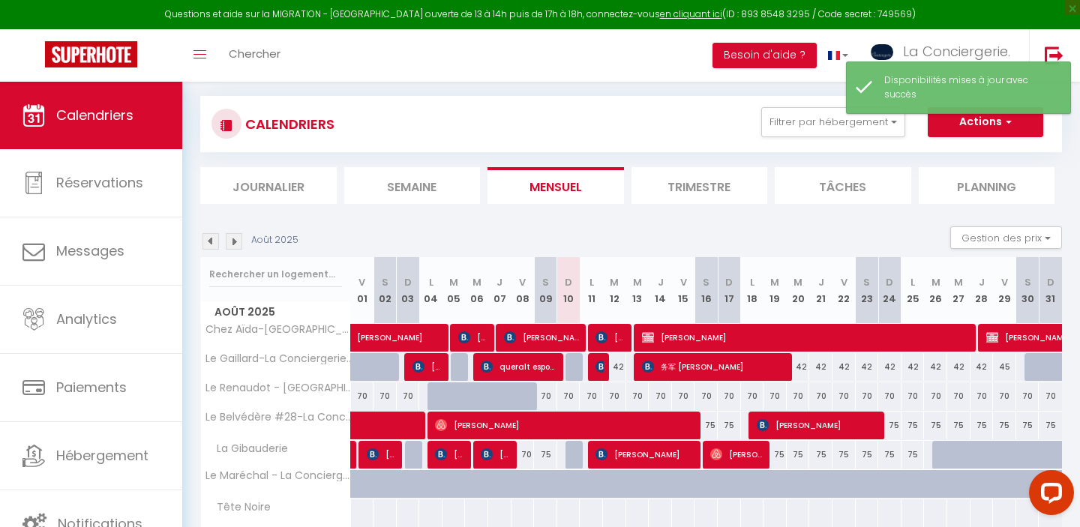
scroll to position [270, 0]
